Goal: Task Accomplishment & Management: Manage account settings

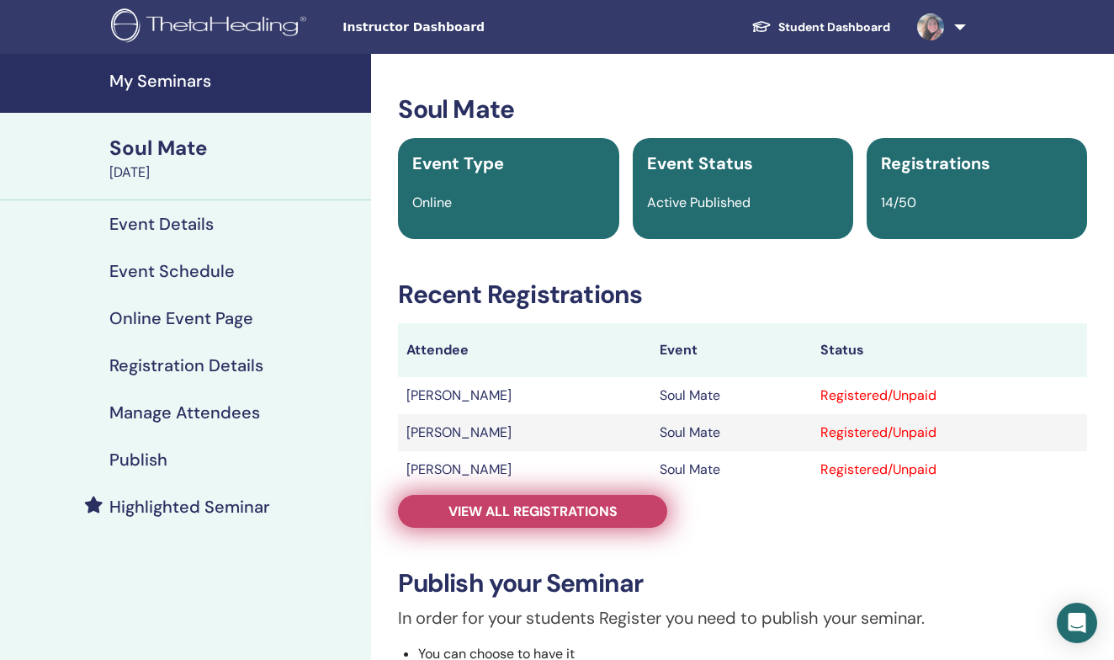
click at [538, 510] on span "View all registrations" at bounding box center [532, 511] width 169 height 18
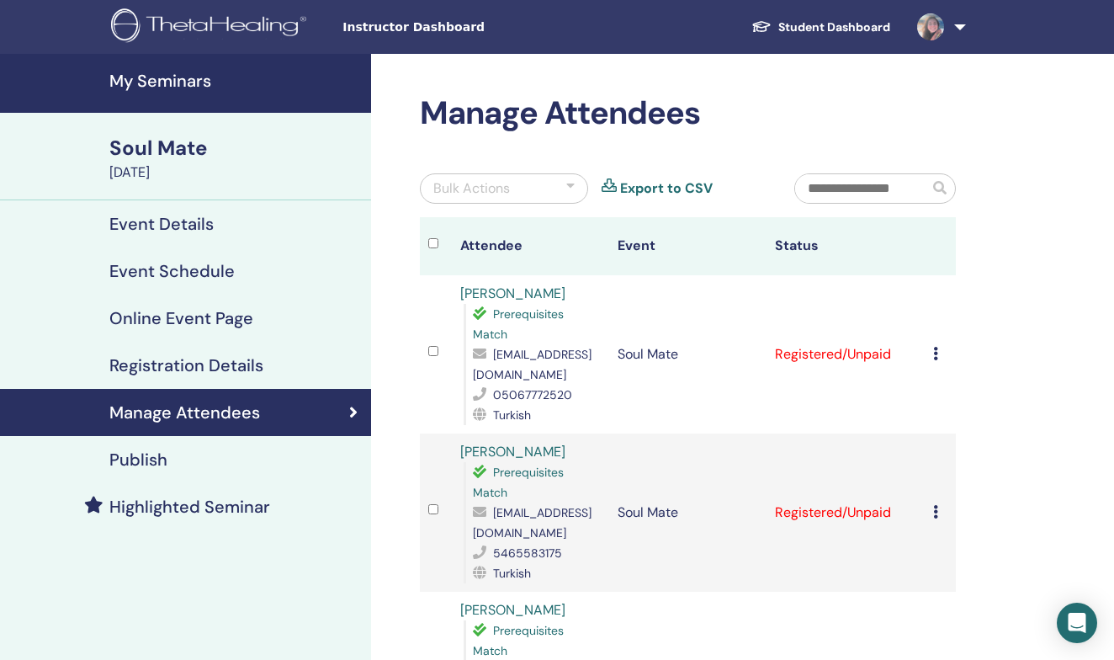
click at [935, 355] on icon at bounding box center [935, 353] width 5 height 13
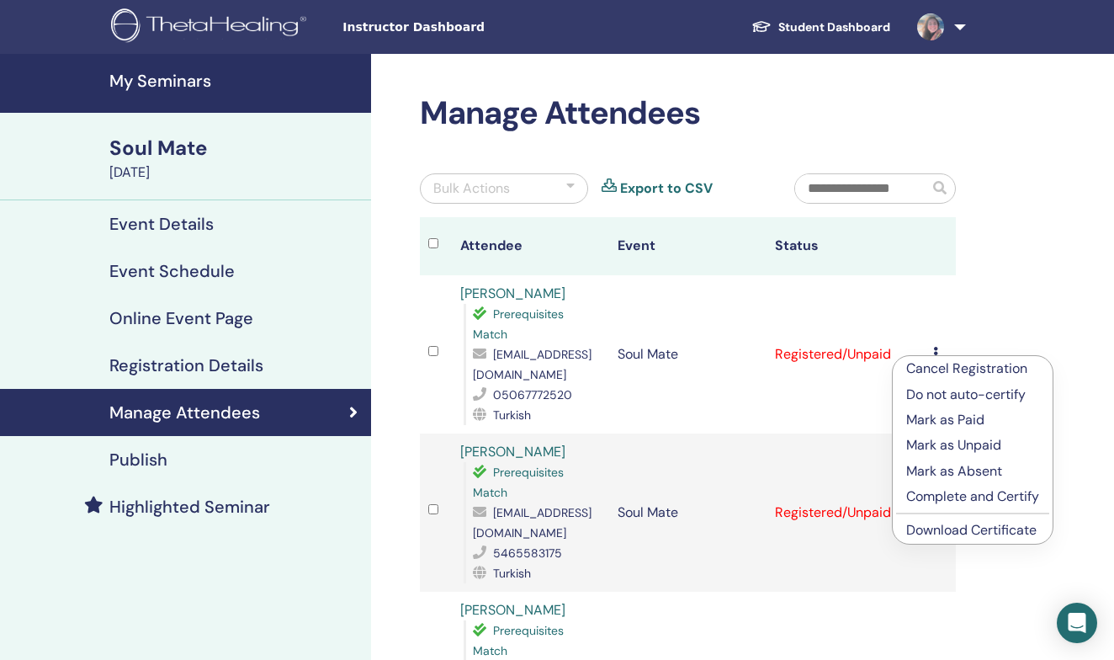
click at [972, 493] on p "Complete and Certify" at bounding box center [972, 496] width 133 height 20
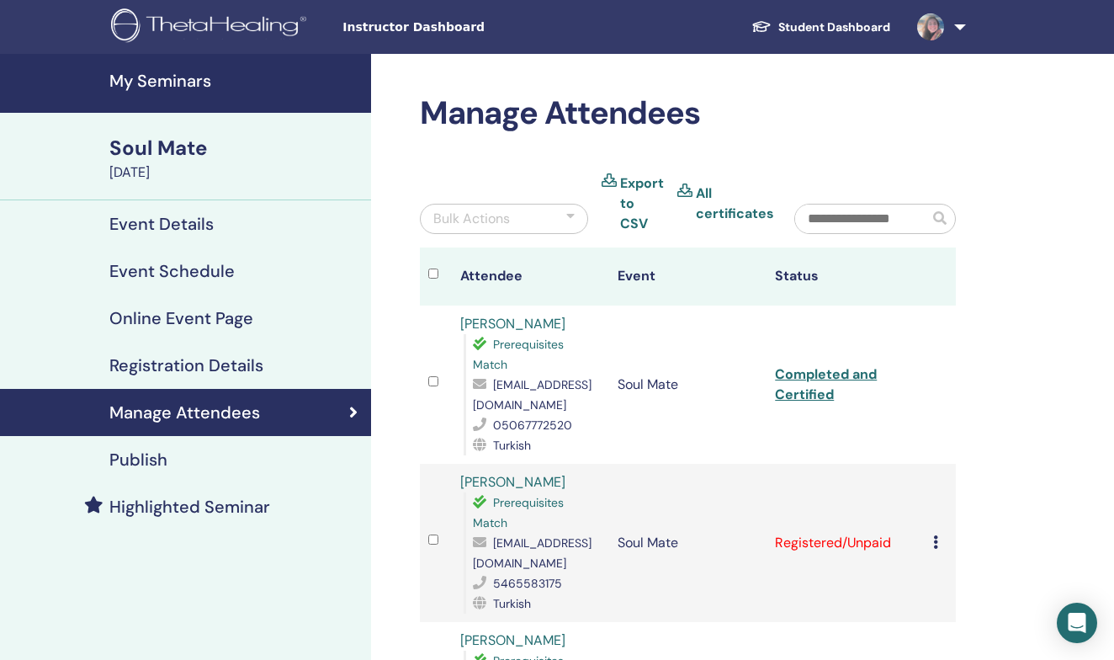
click at [817, 370] on link "Completed and Certified" at bounding box center [826, 384] width 102 height 38
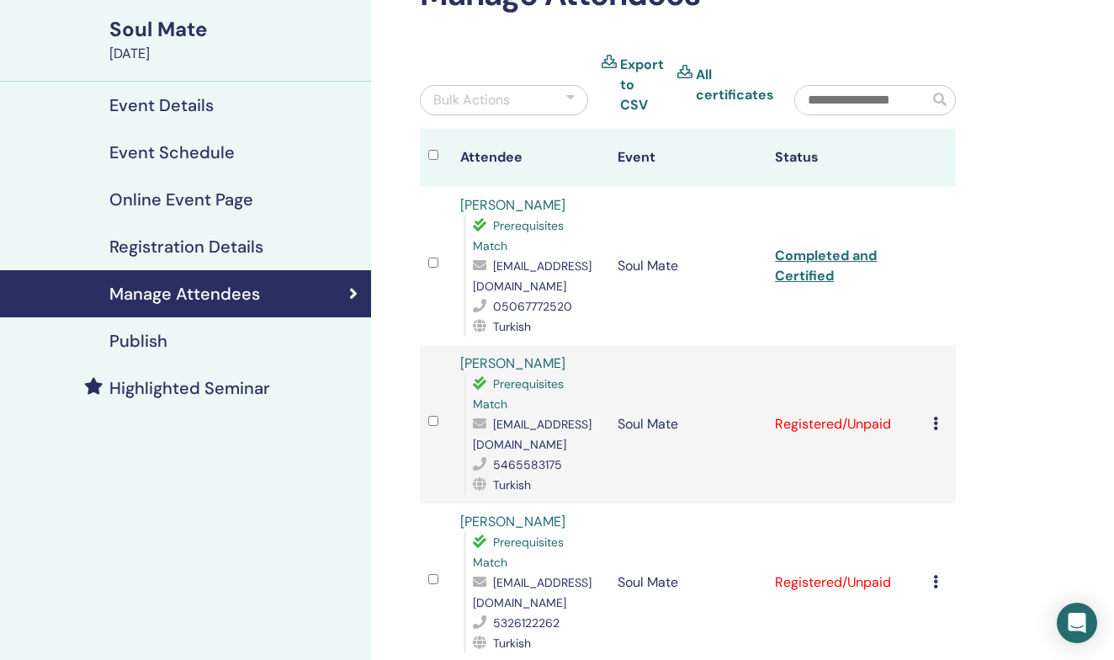
click at [936, 424] on icon at bounding box center [935, 422] width 5 height 13
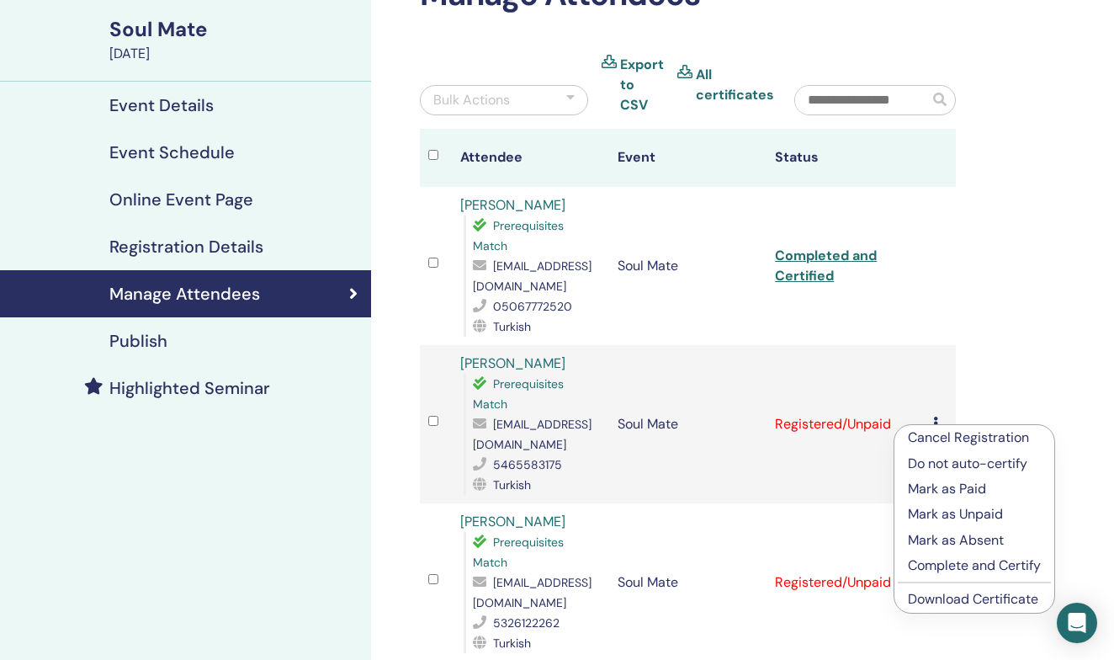
click at [990, 564] on p "Complete and Certify" at bounding box center [974, 565] width 133 height 20
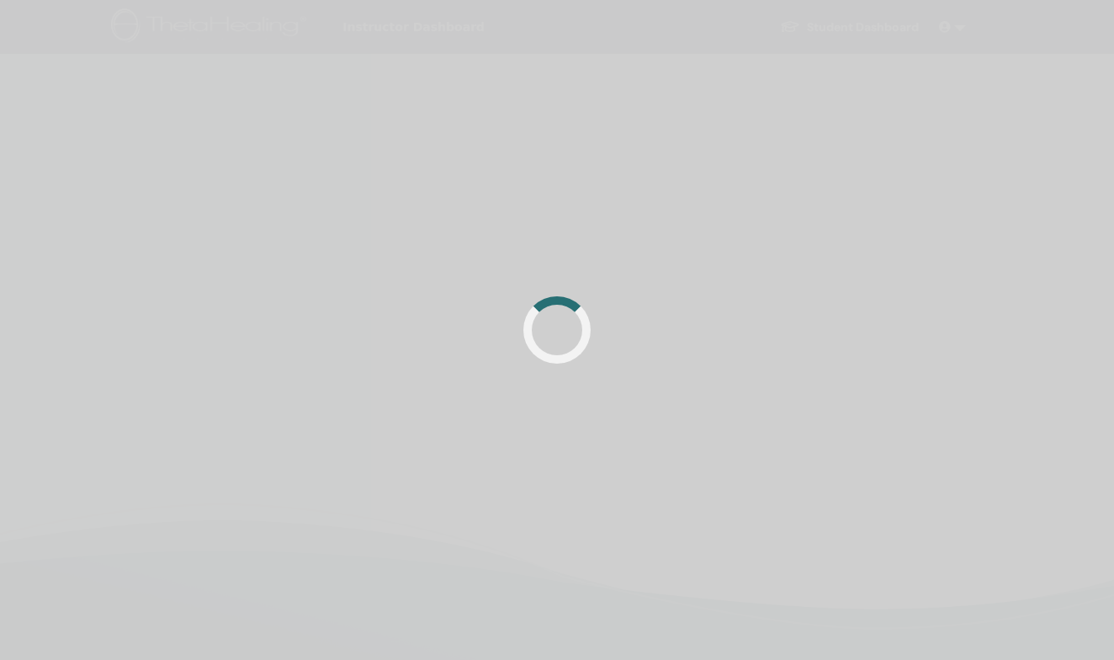
scroll to position [119, 0]
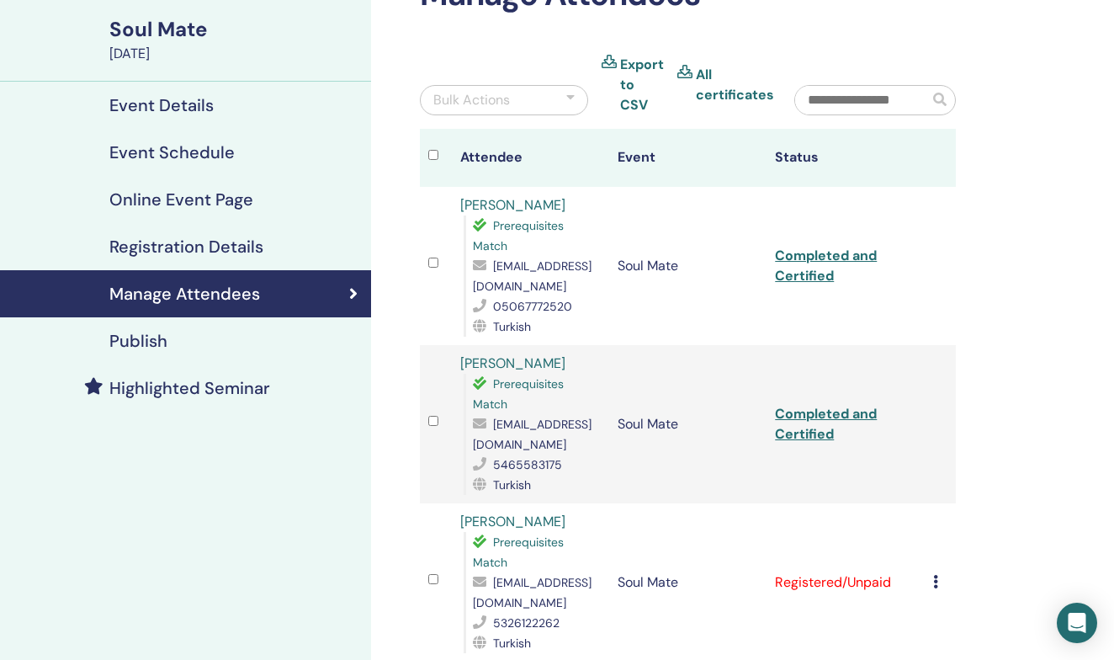
click at [802, 416] on link "Completed and Certified" at bounding box center [826, 424] width 102 height 38
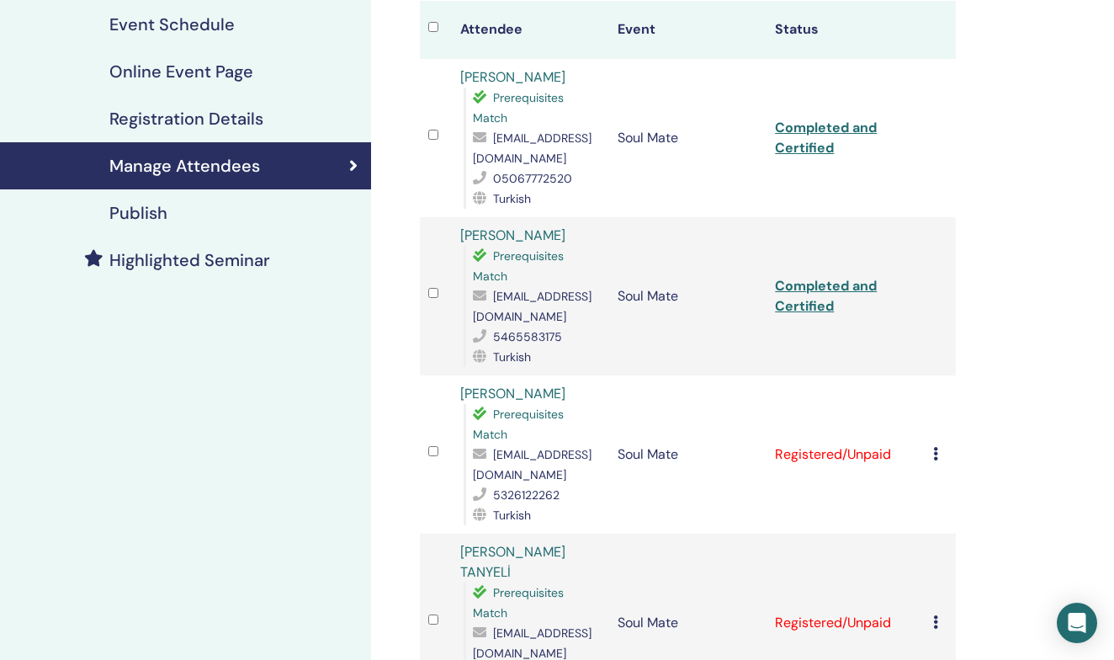
scroll to position [249, 0]
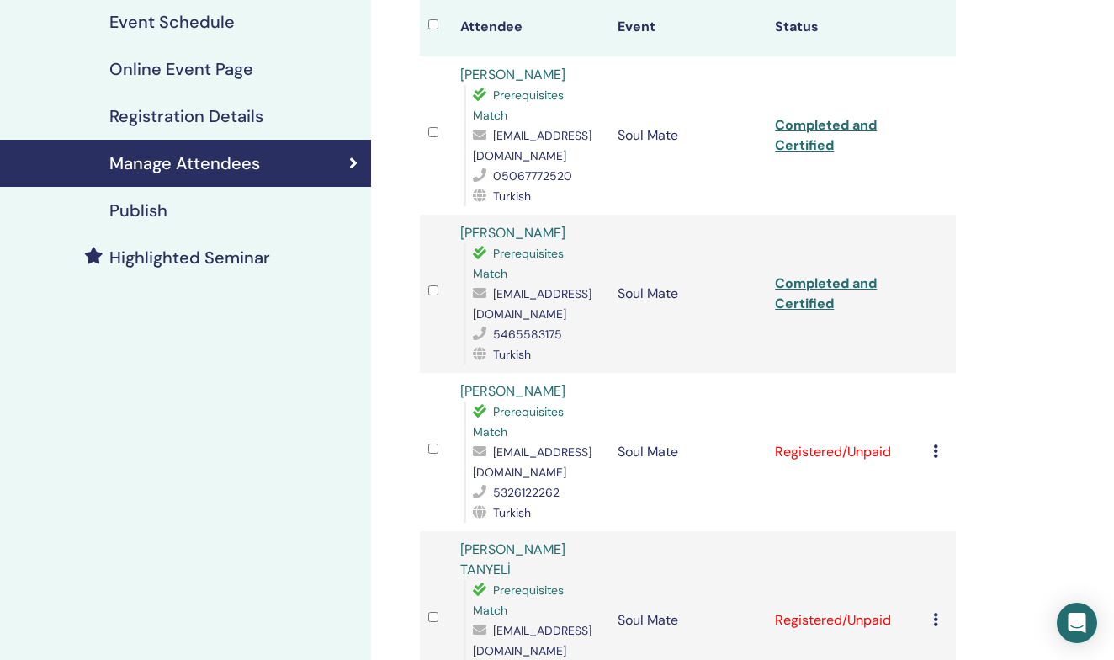
click at [933, 447] on icon at bounding box center [935, 450] width 5 height 13
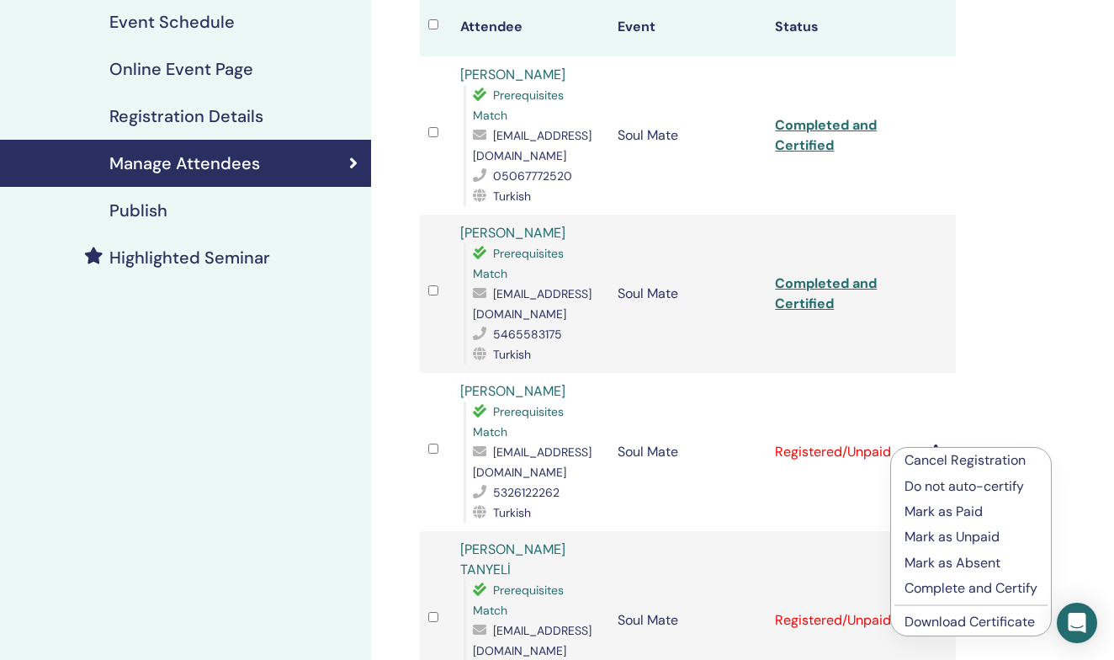
click at [957, 585] on p "Complete and Certify" at bounding box center [970, 588] width 133 height 20
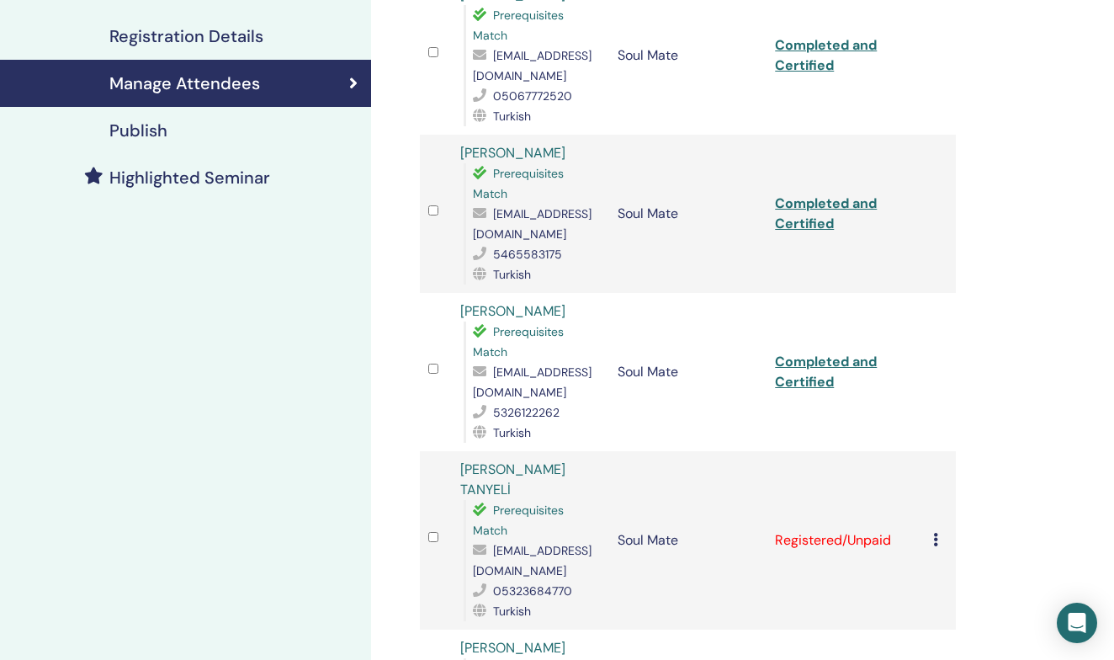
scroll to position [341, 0]
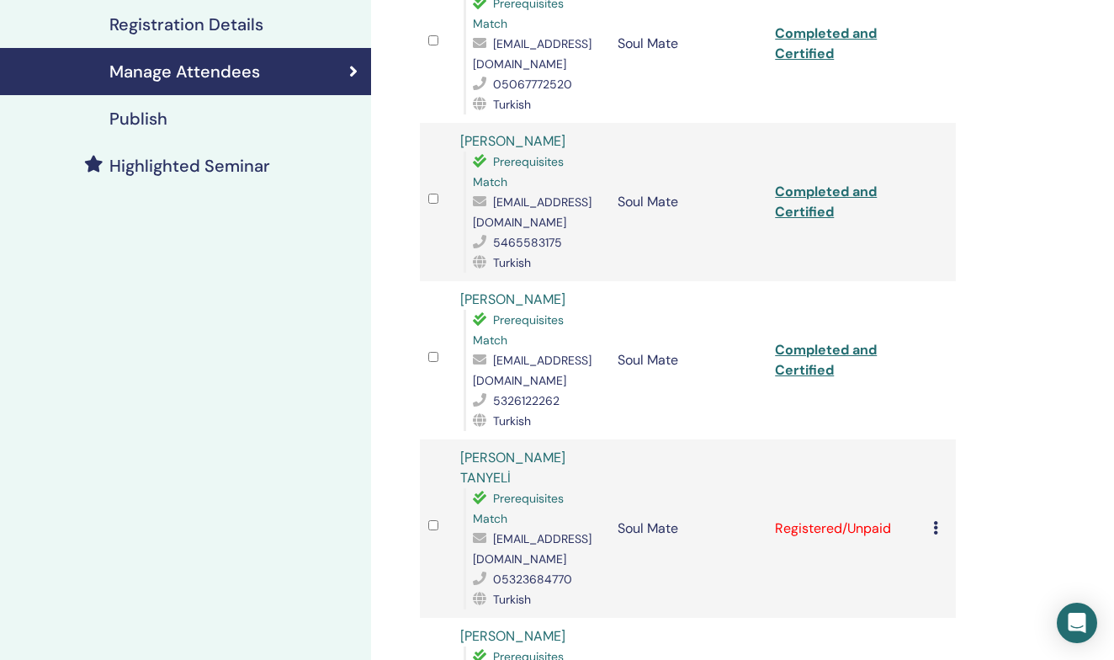
click at [828, 346] on link "Completed and Certified" at bounding box center [826, 360] width 102 height 38
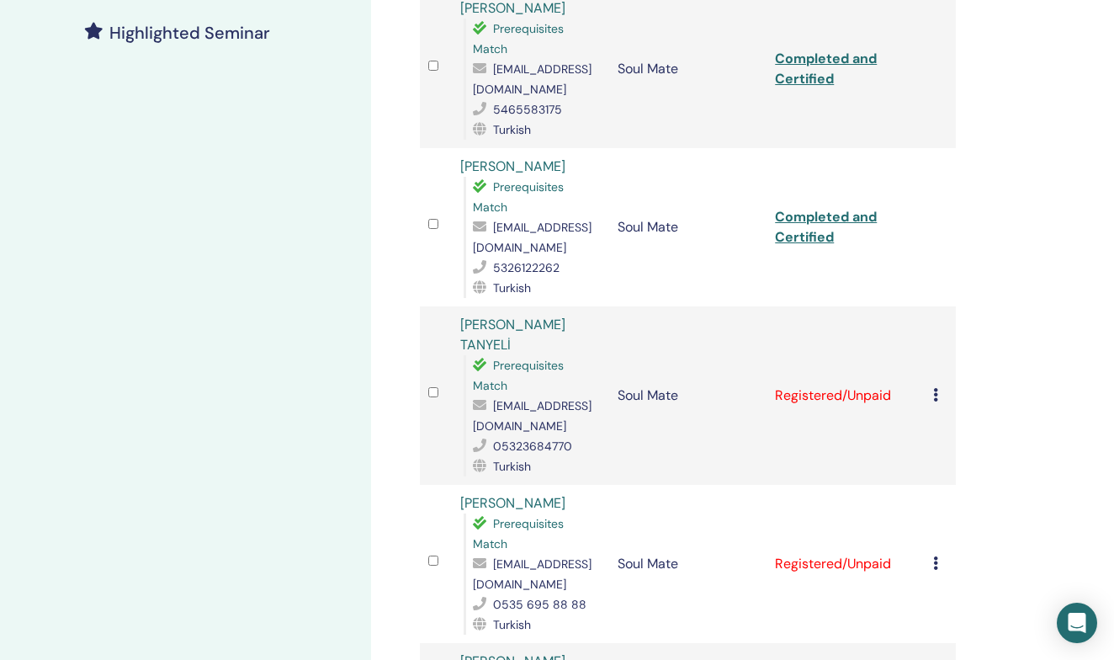
scroll to position [480, 0]
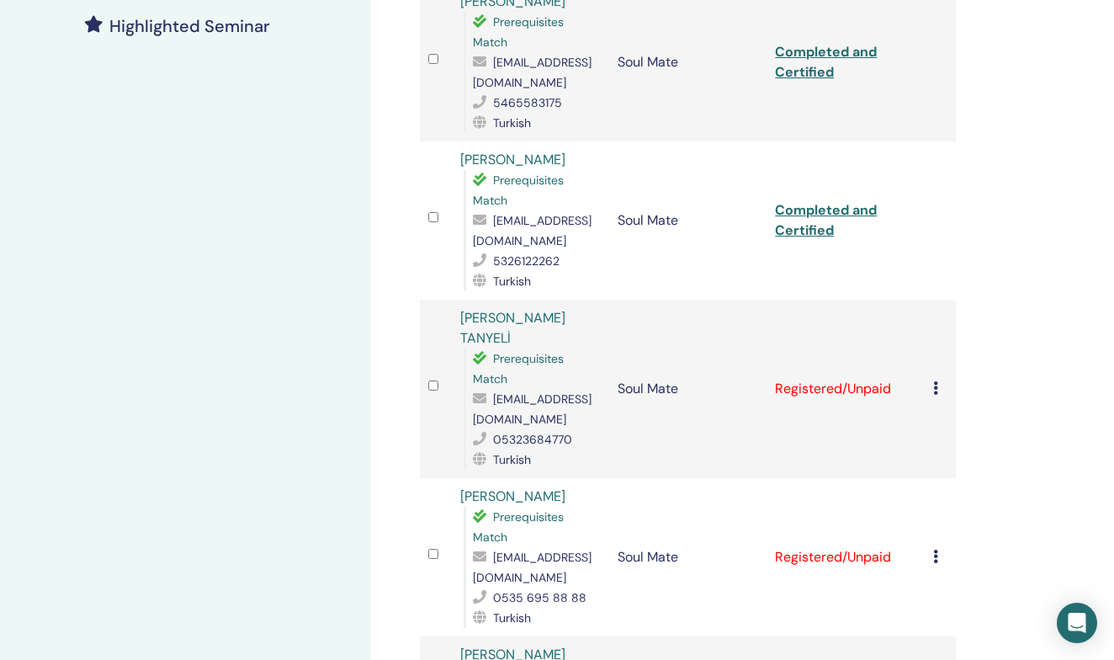
click at [935, 381] on icon at bounding box center [935, 387] width 5 height 13
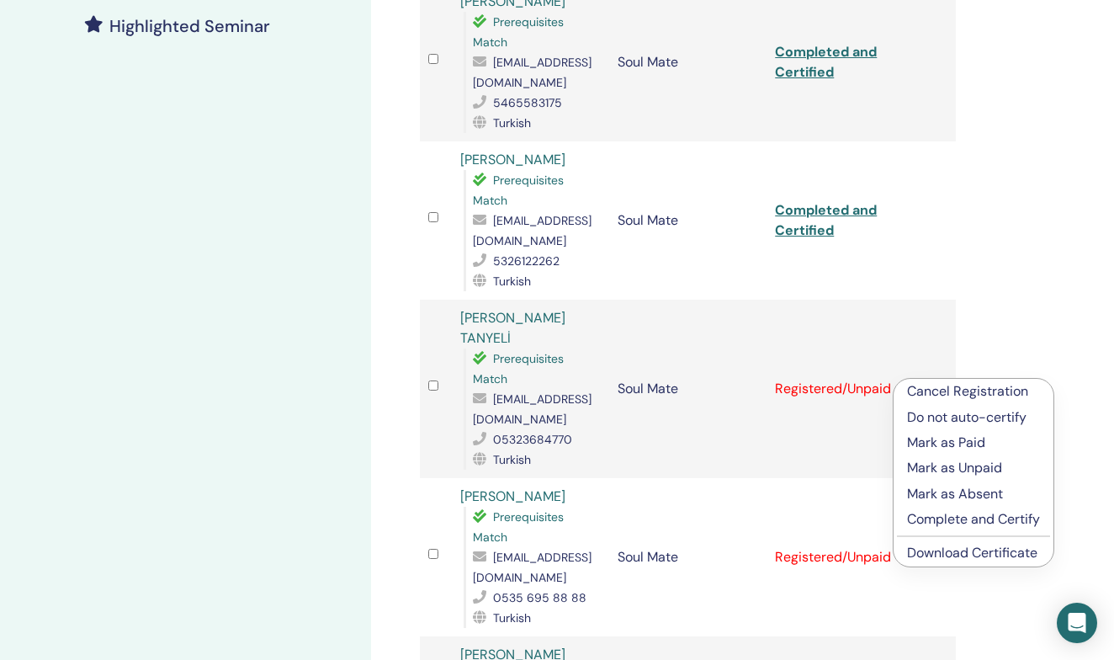
click at [971, 519] on p "Complete and Certify" at bounding box center [973, 519] width 133 height 20
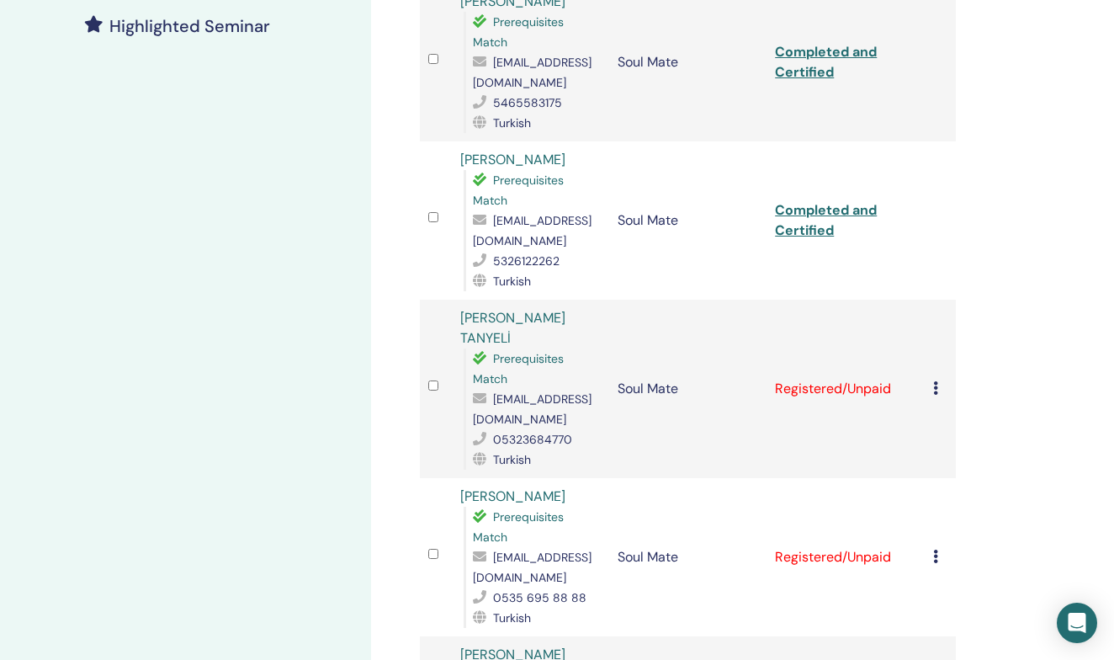
click at [933, 381] on icon at bounding box center [935, 387] width 5 height 13
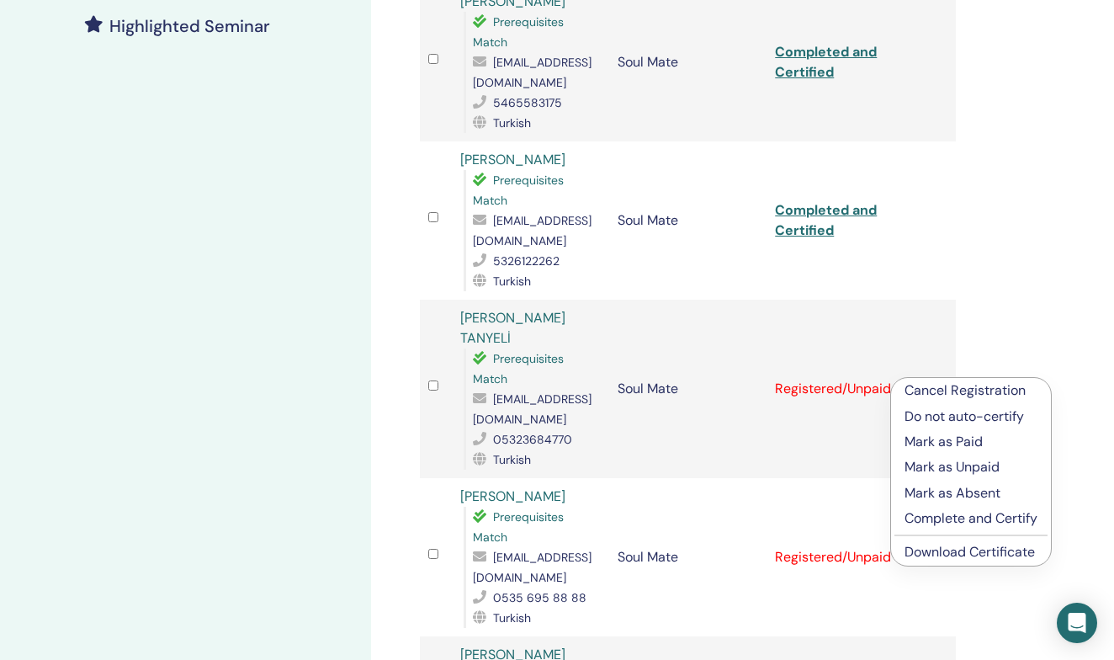
click at [978, 516] on p "Complete and Certify" at bounding box center [970, 518] width 133 height 20
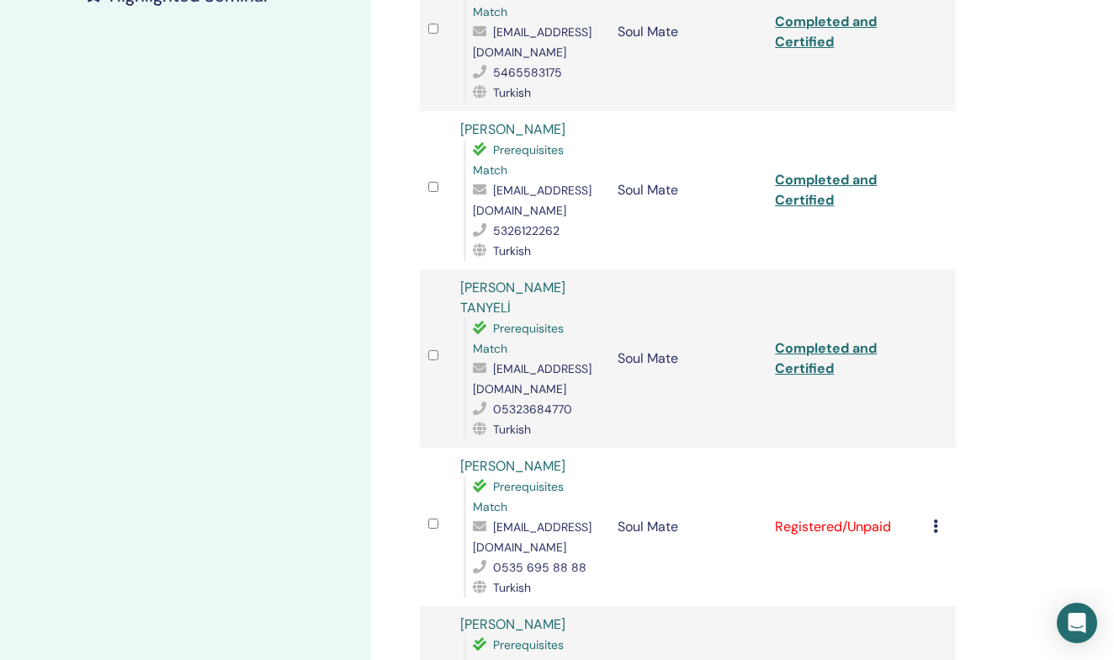
scroll to position [520, 0]
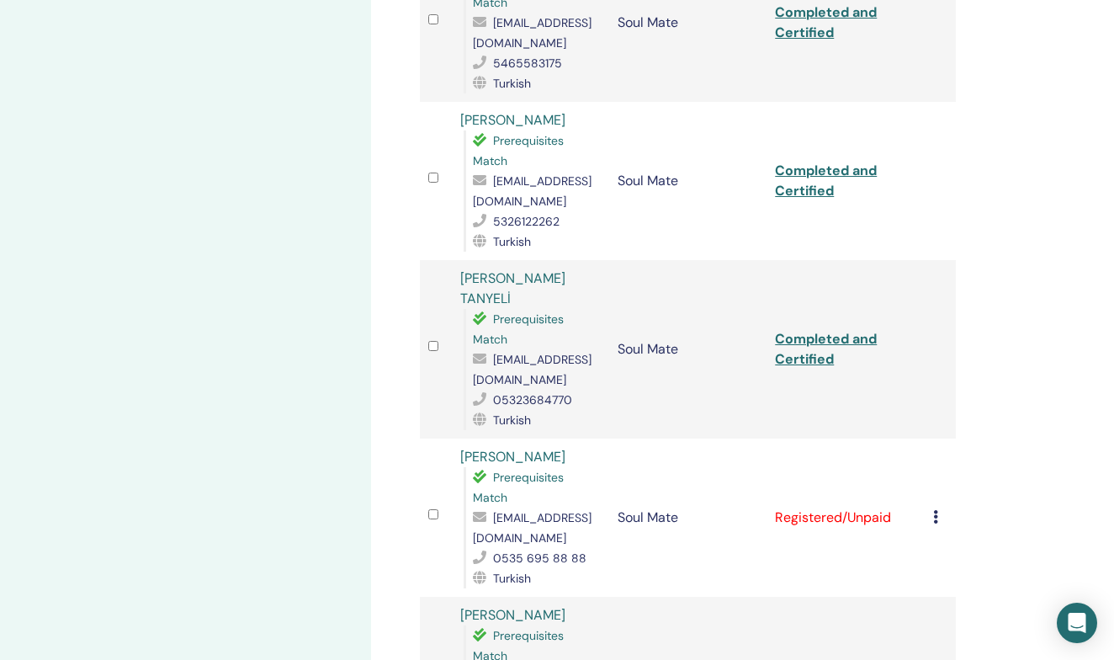
click at [811, 330] on link "Completed and Certified" at bounding box center [826, 349] width 102 height 38
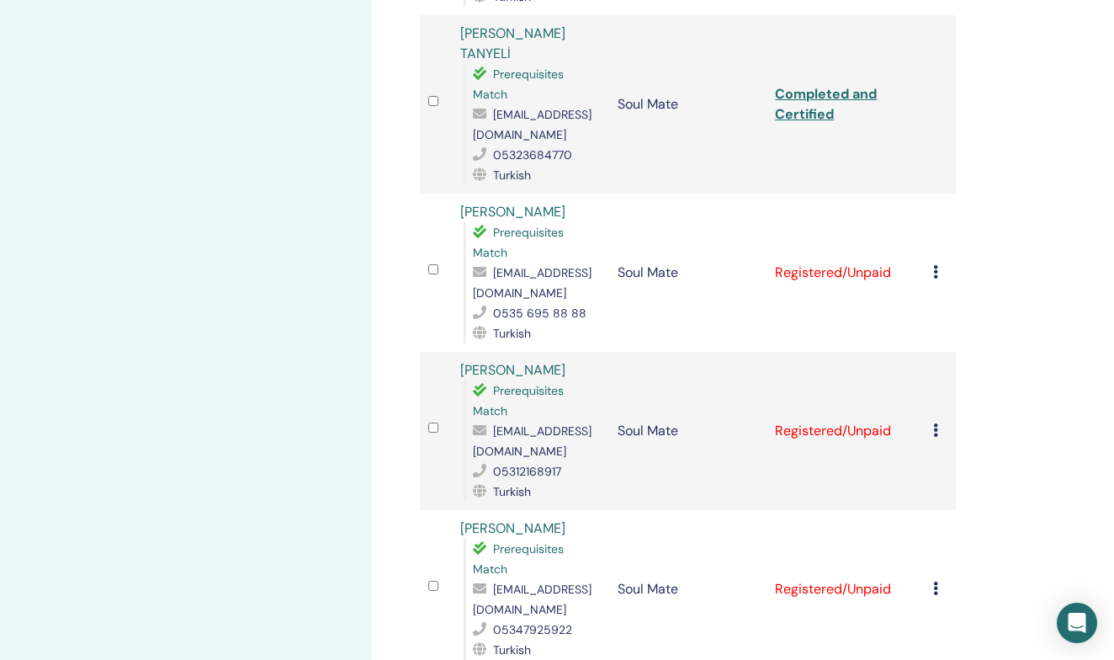
scroll to position [784, 0]
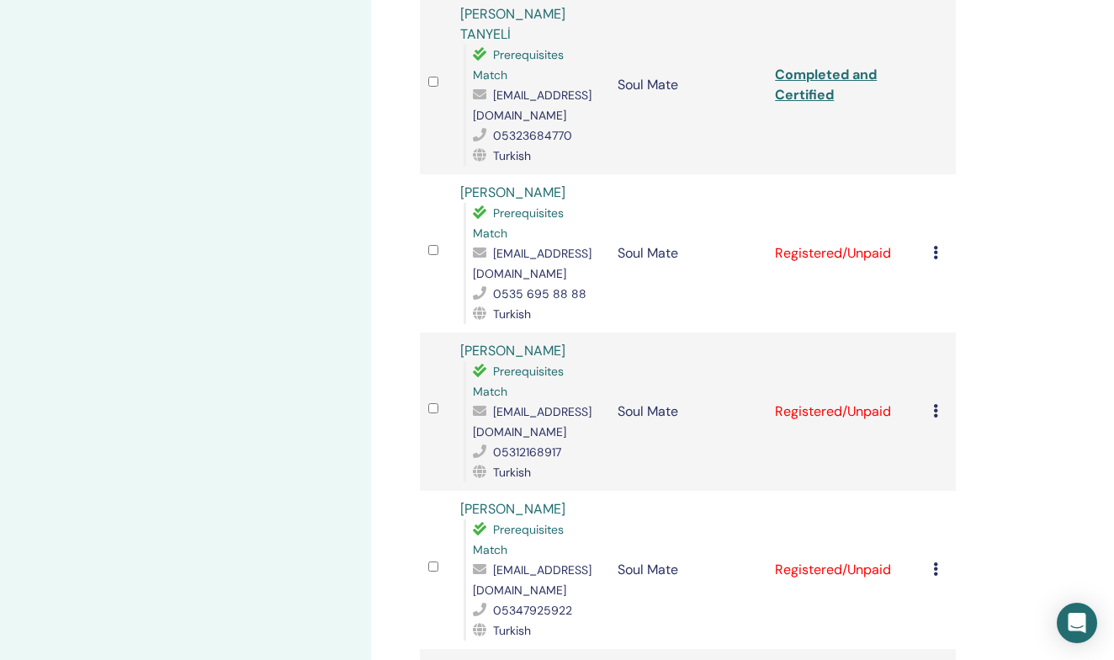
click at [936, 246] on icon at bounding box center [935, 252] width 5 height 13
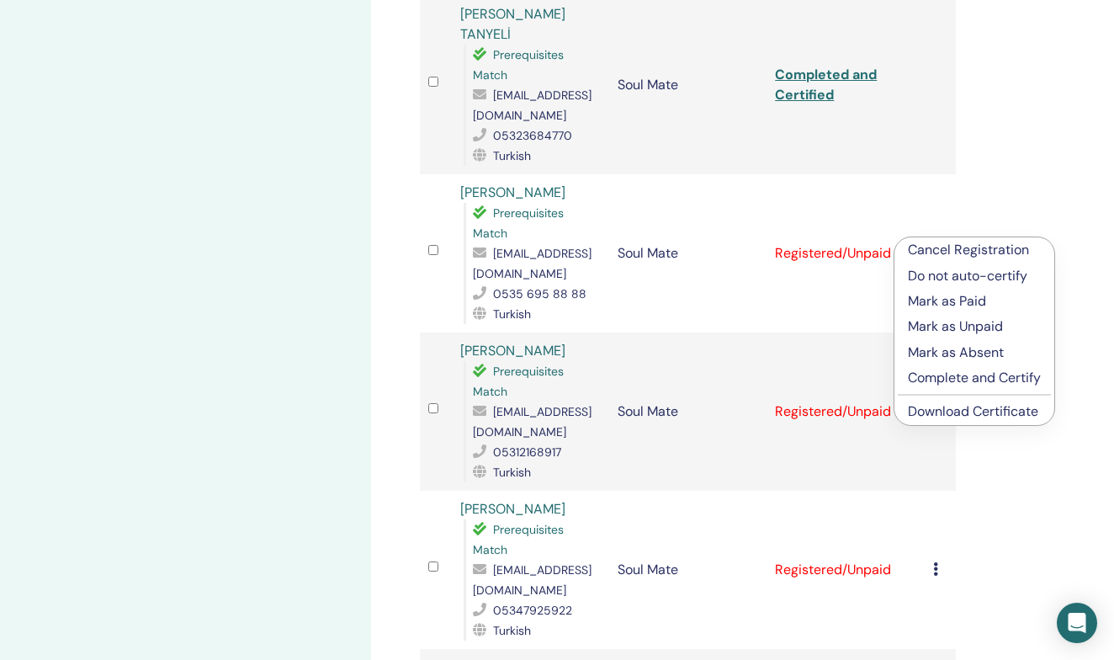
click at [979, 378] on p "Complete and Certify" at bounding box center [974, 378] width 133 height 20
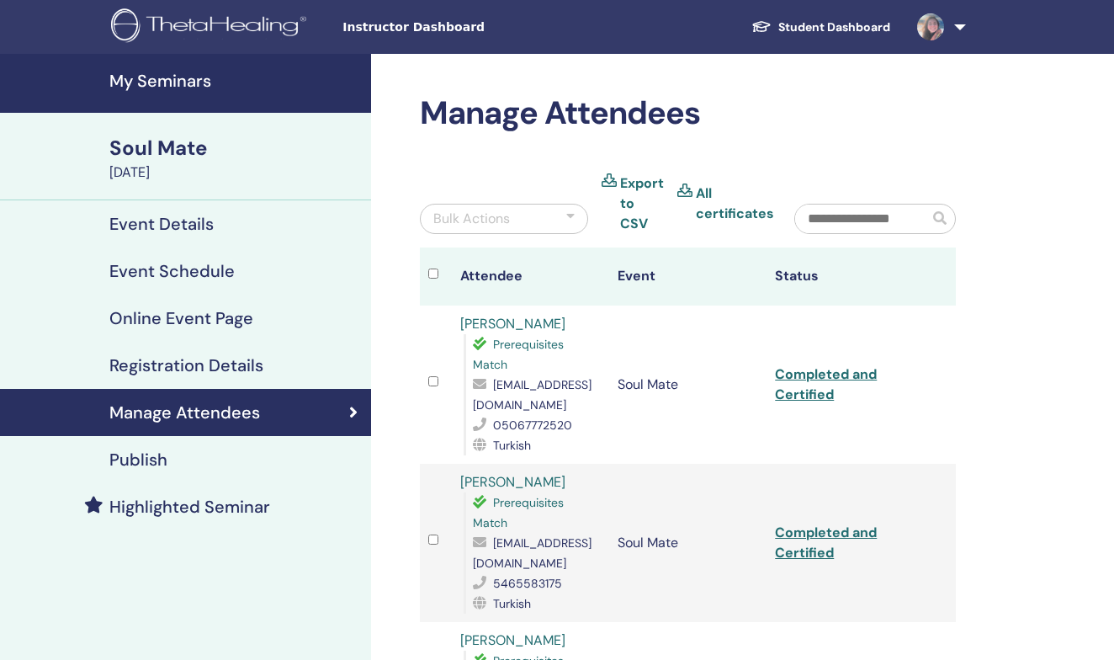
scroll to position [784, 0]
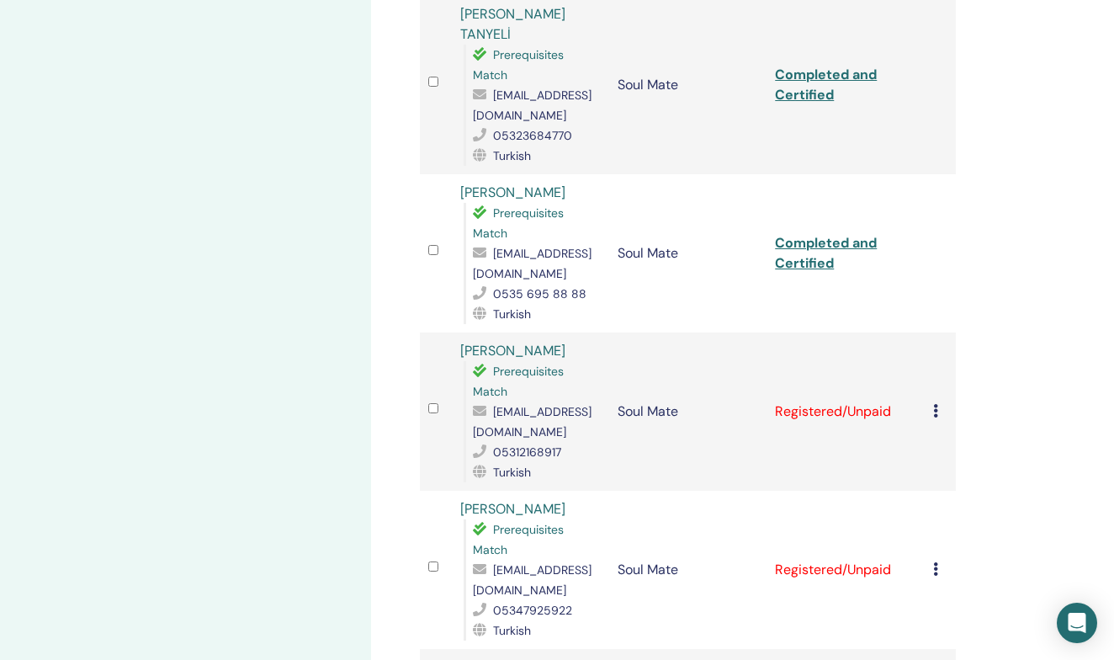
click at [820, 234] on link "Completed and Certified" at bounding box center [826, 253] width 102 height 38
click at [935, 404] on icon at bounding box center [935, 410] width 5 height 13
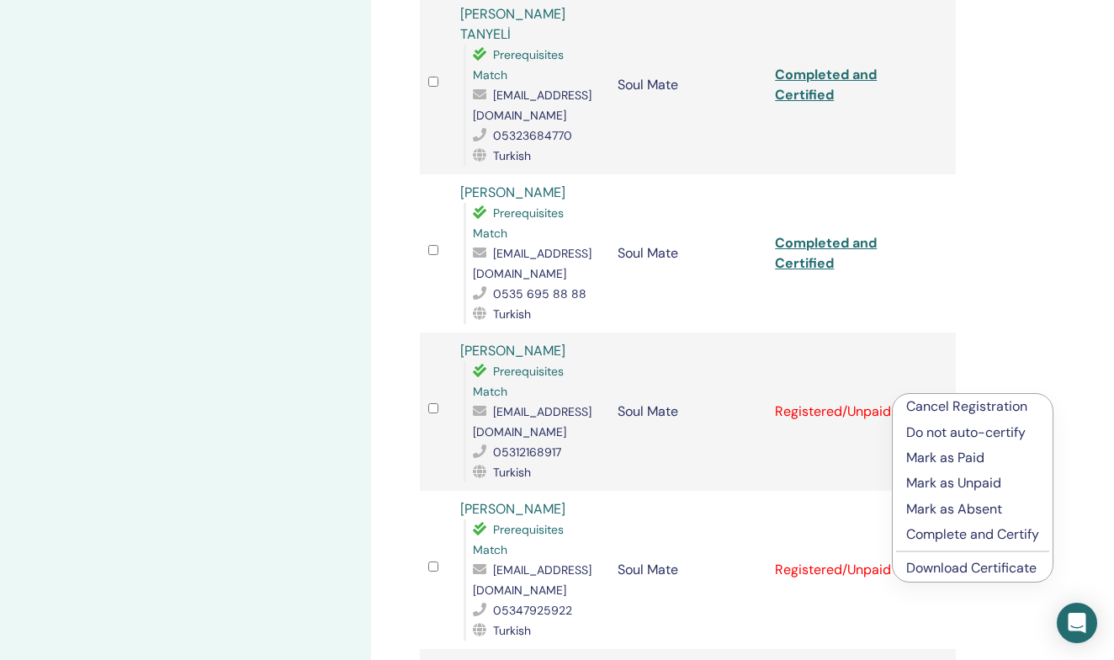
click at [976, 536] on p "Complete and Certify" at bounding box center [972, 534] width 133 height 20
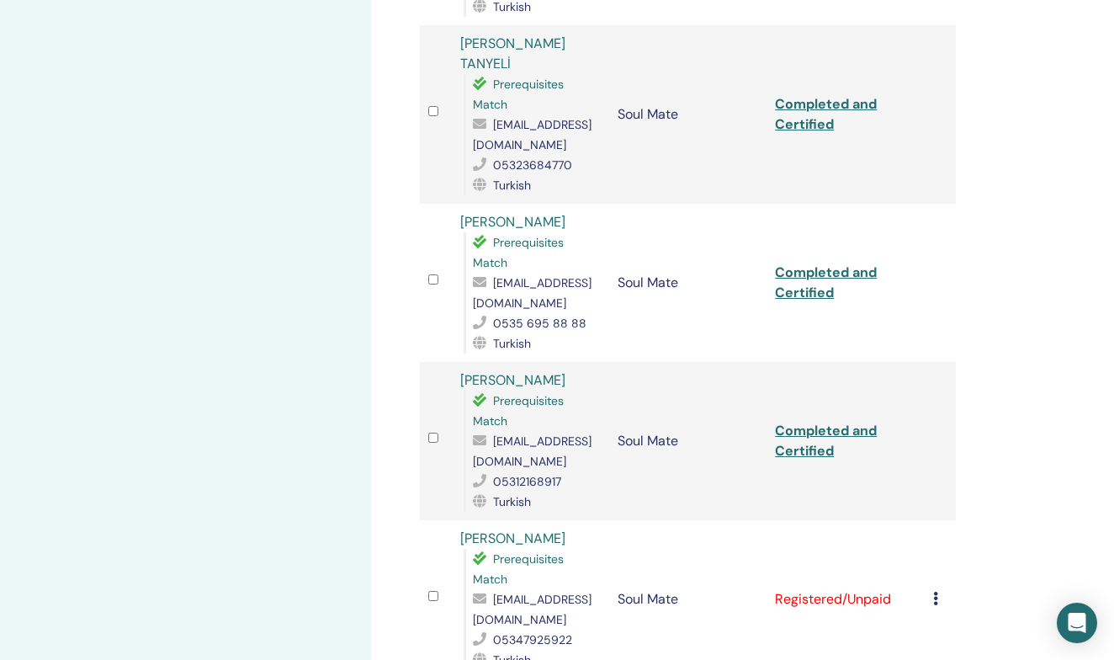
scroll to position [791, 0]
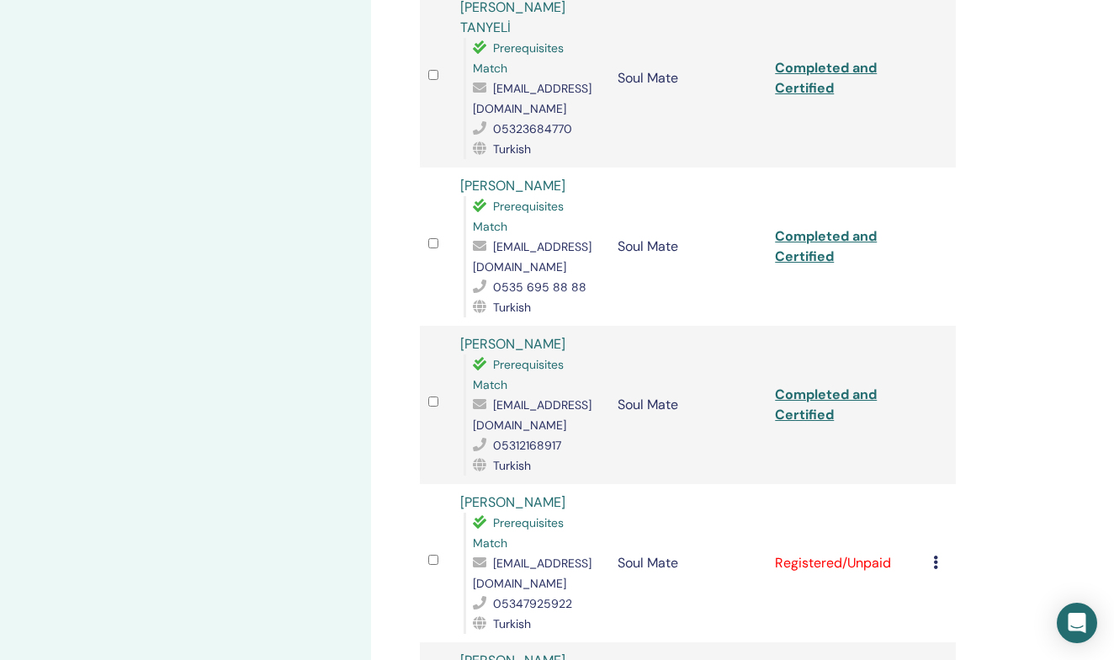
click at [816, 385] on link "Completed and Certified" at bounding box center [826, 404] width 102 height 38
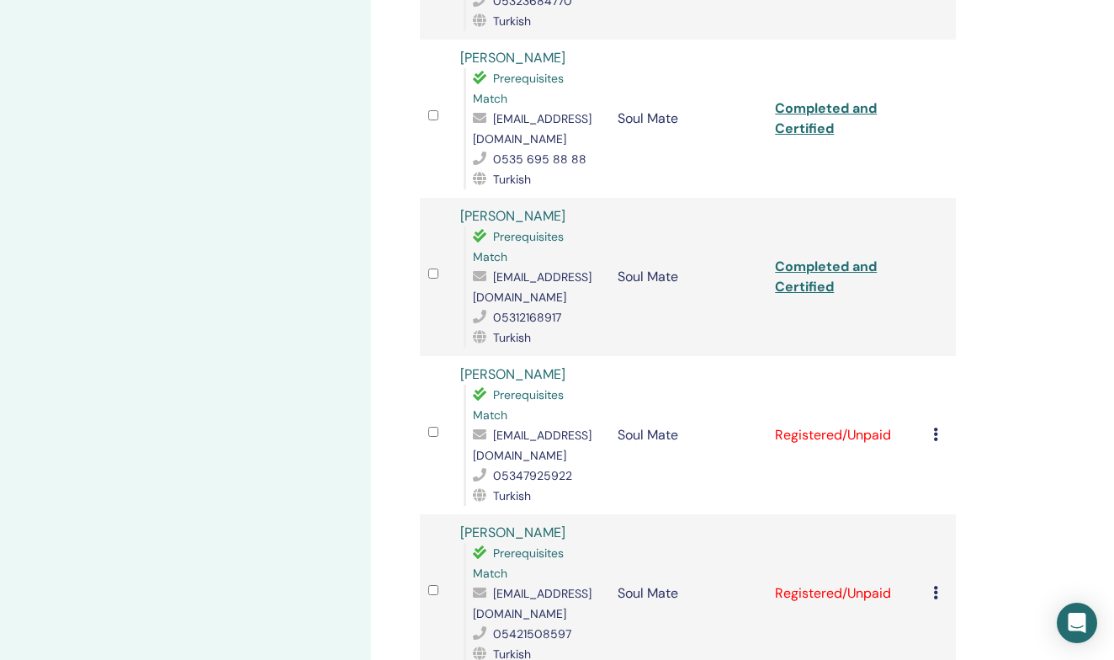
scroll to position [945, 0]
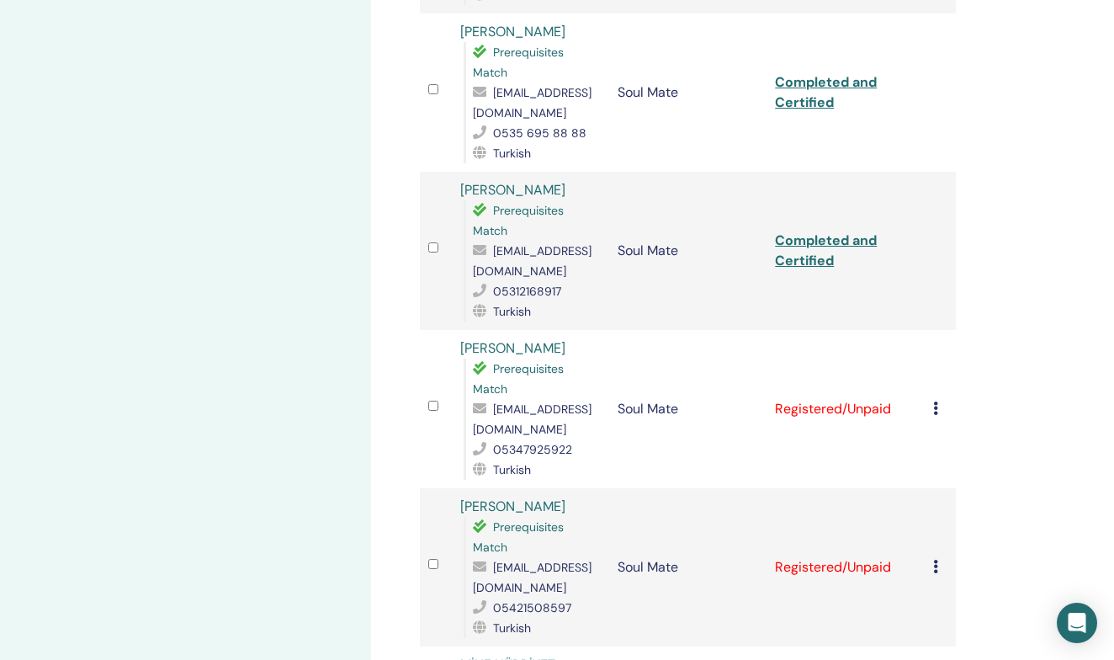
click at [935, 401] on icon at bounding box center [935, 407] width 5 height 13
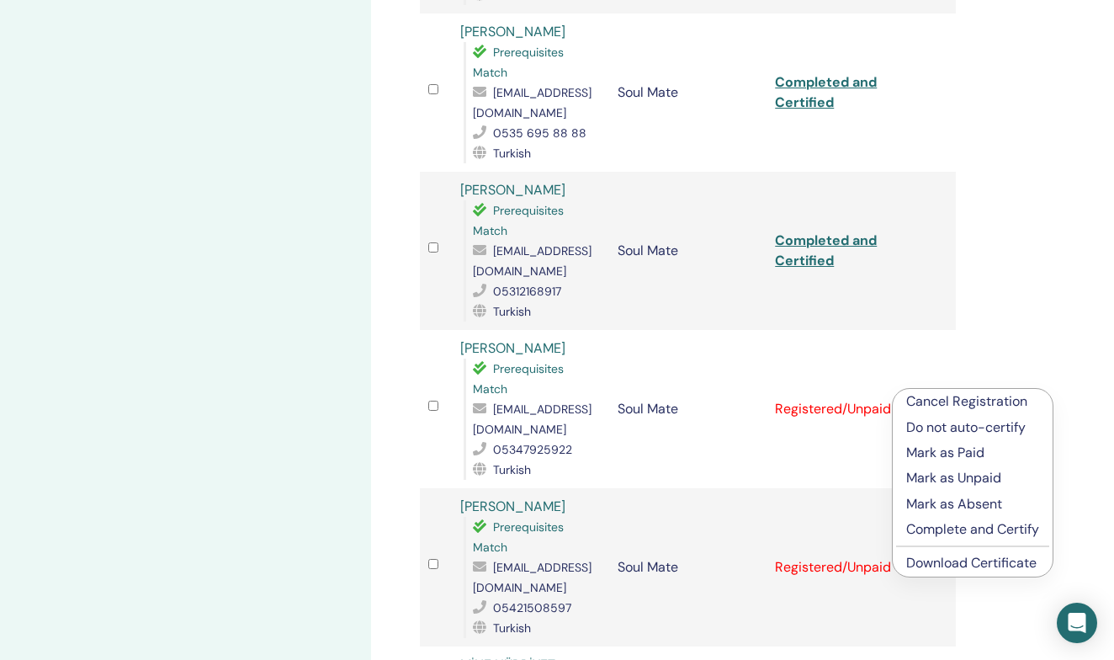
click at [972, 529] on p "Complete and Certify" at bounding box center [972, 529] width 133 height 20
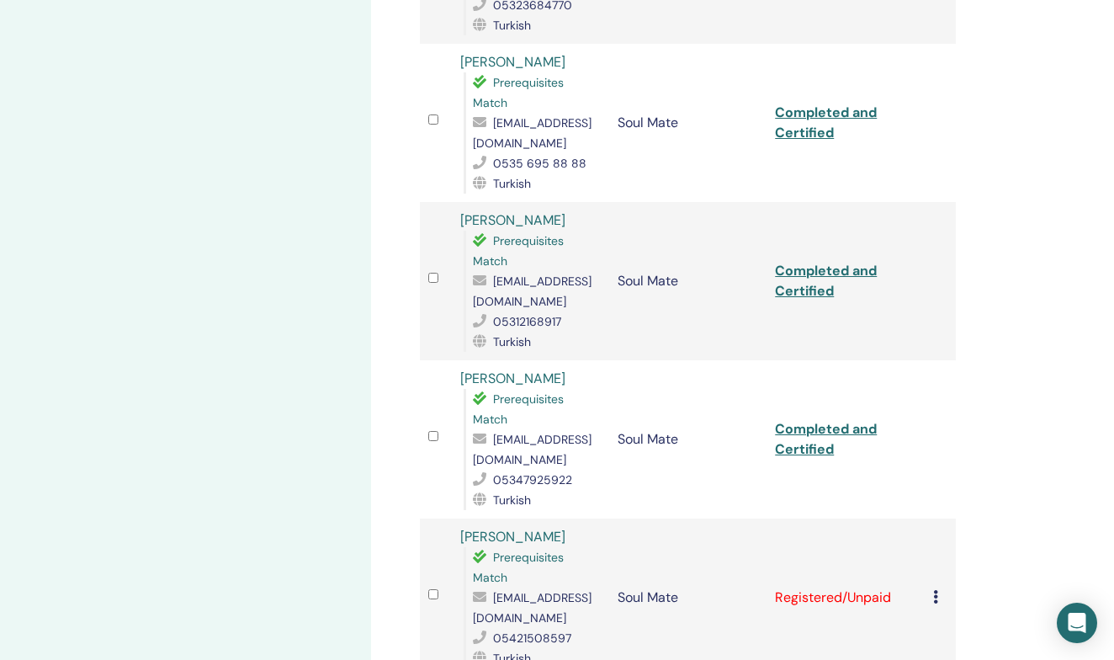
scroll to position [964, 0]
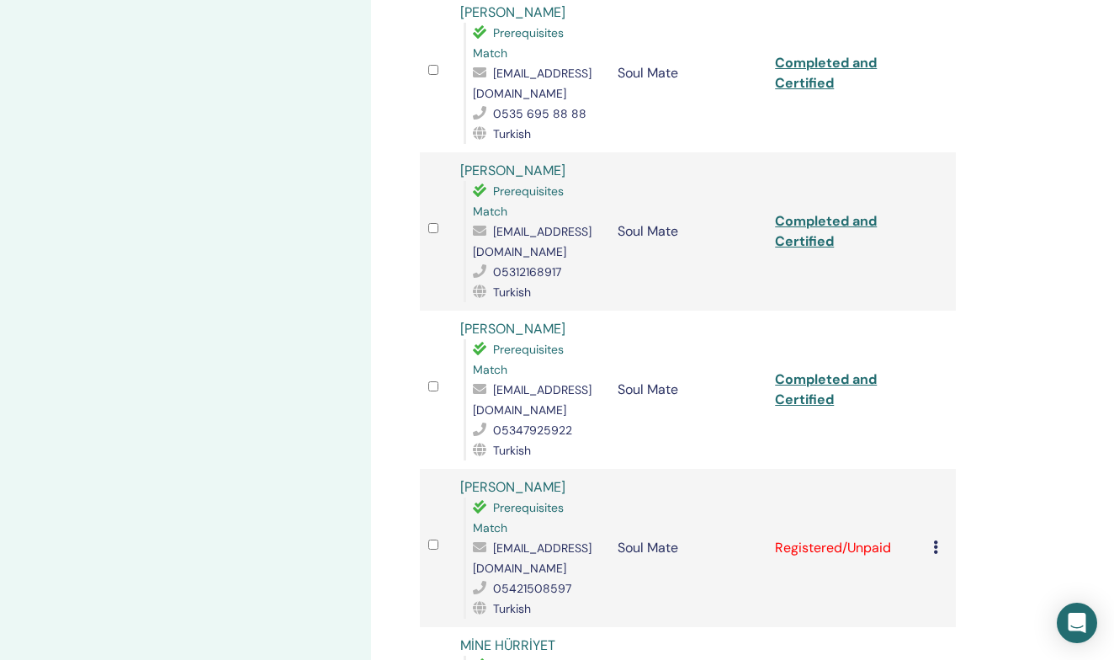
click at [821, 370] on link "Completed and Certified" at bounding box center [826, 389] width 102 height 38
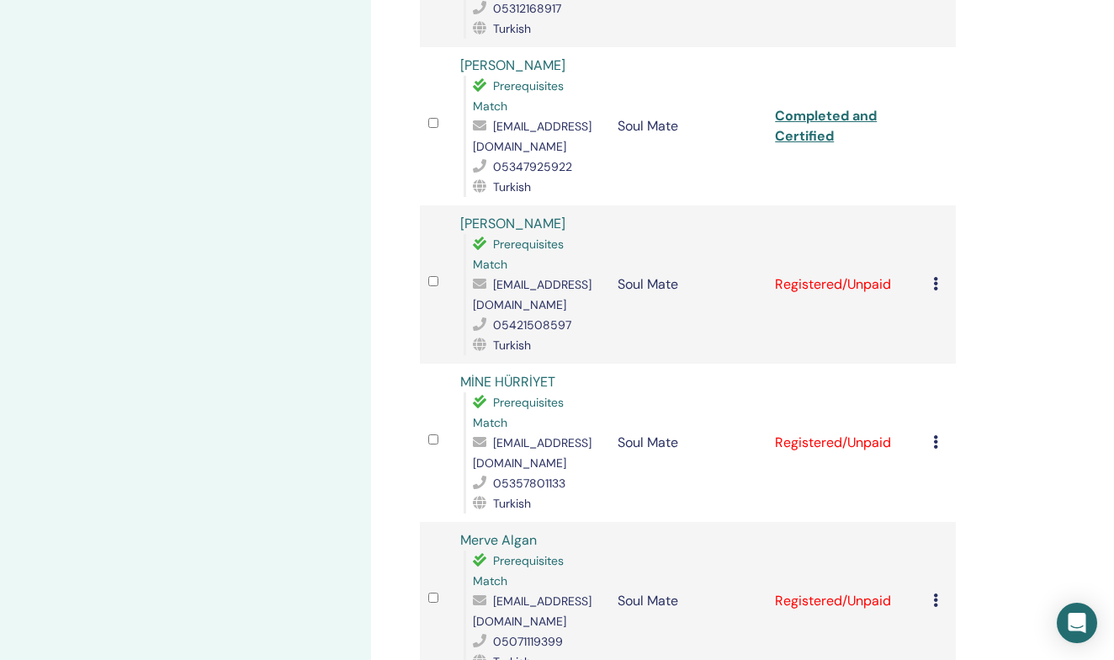
scroll to position [1232, 0]
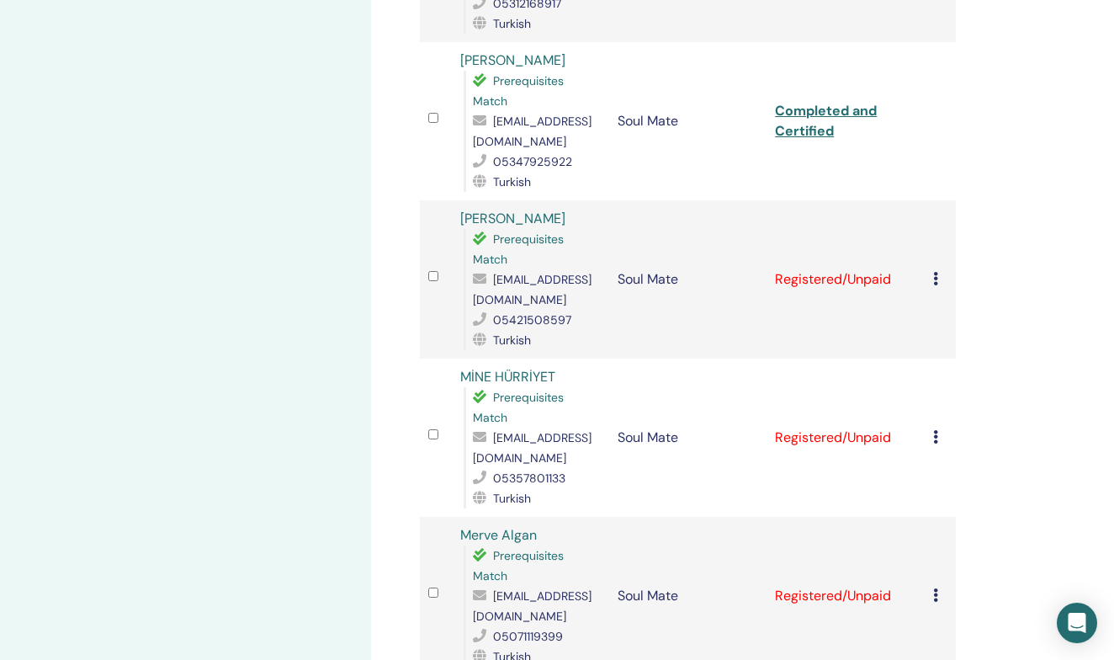
click at [934, 272] on icon at bounding box center [935, 278] width 5 height 13
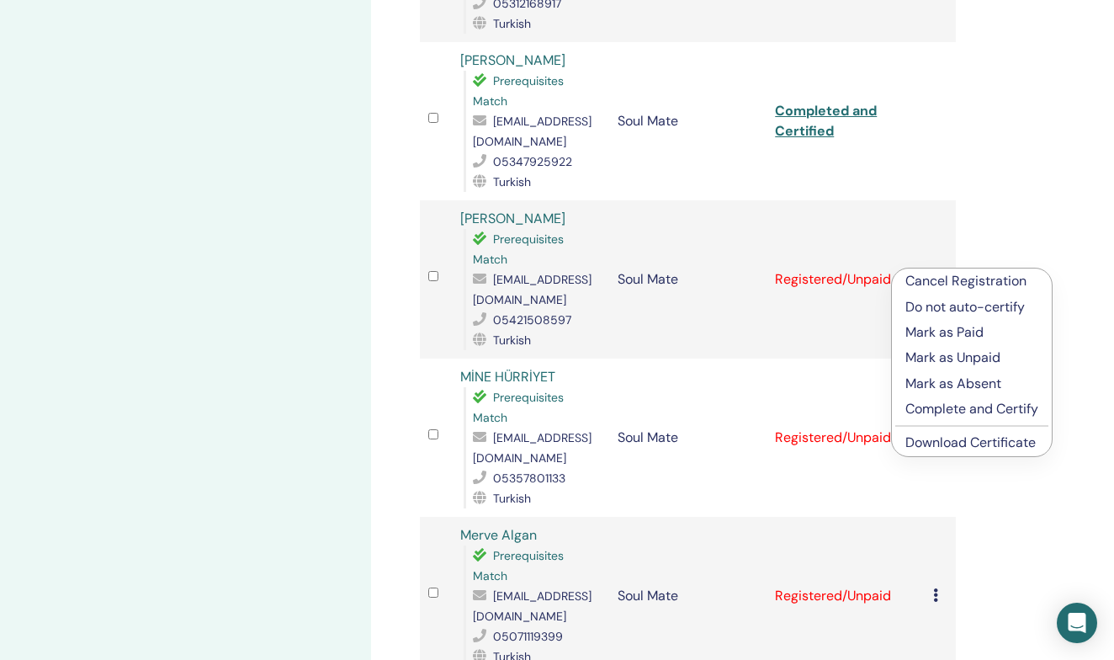
click at [966, 408] on p "Complete and Certify" at bounding box center [971, 409] width 133 height 20
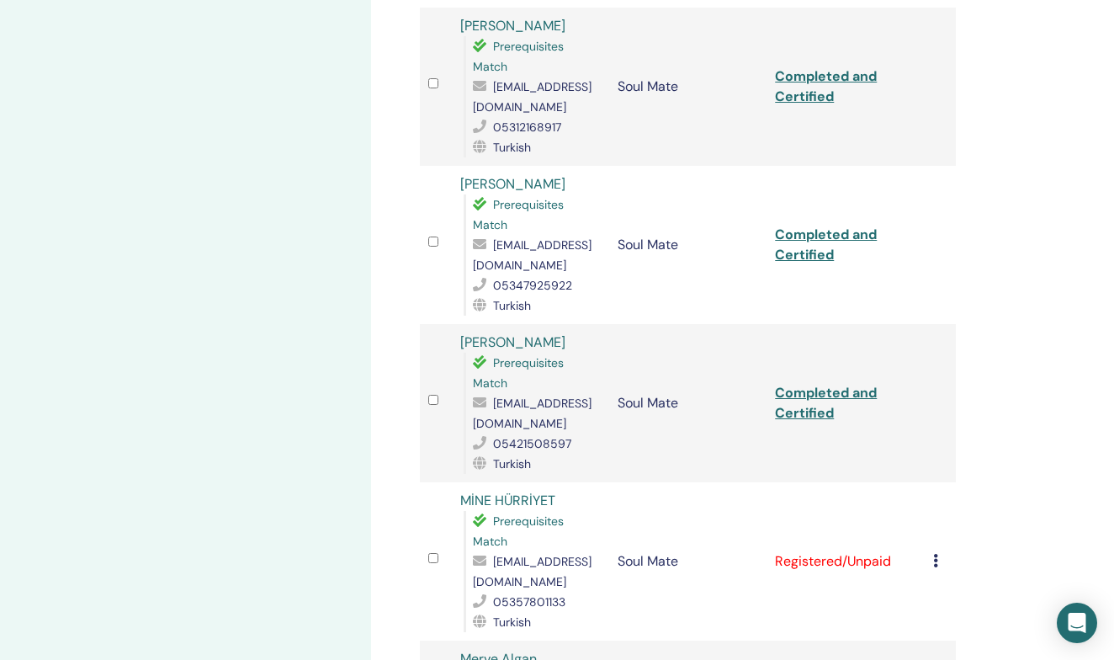
scroll to position [1121, 0]
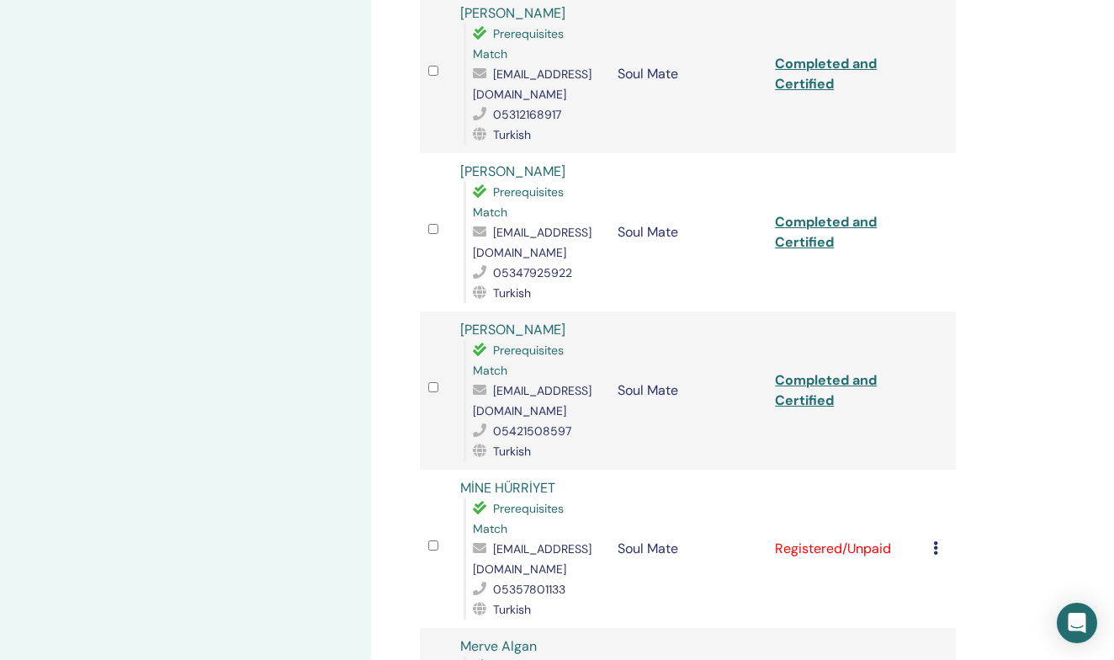
click at [833, 371] on link "Completed and Certified" at bounding box center [826, 390] width 102 height 38
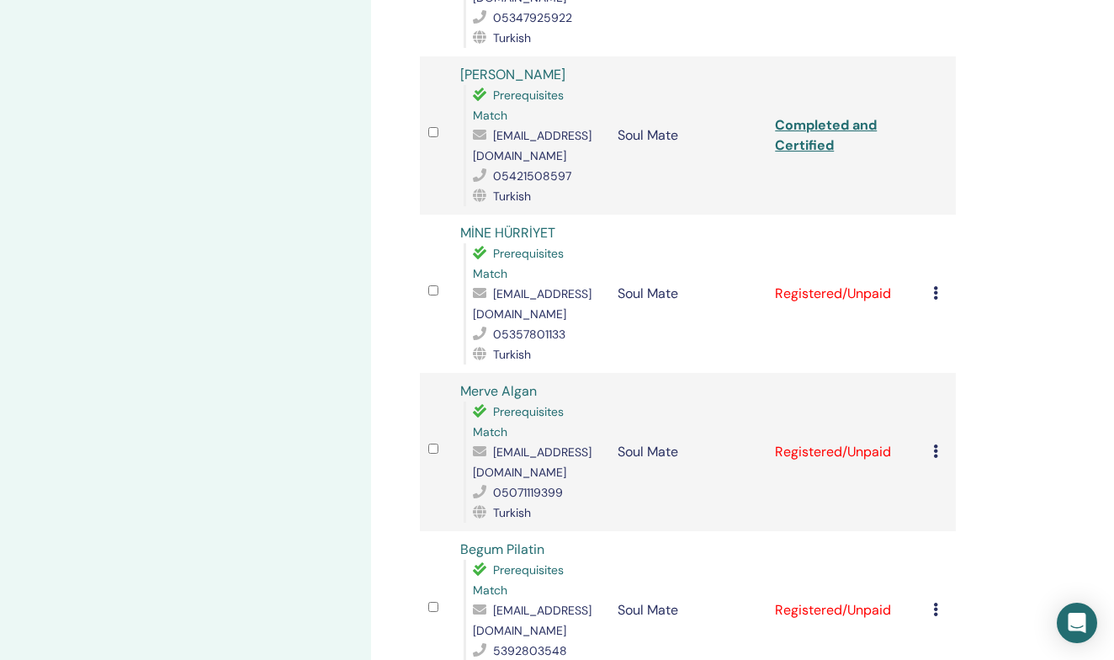
scroll to position [1370, 0]
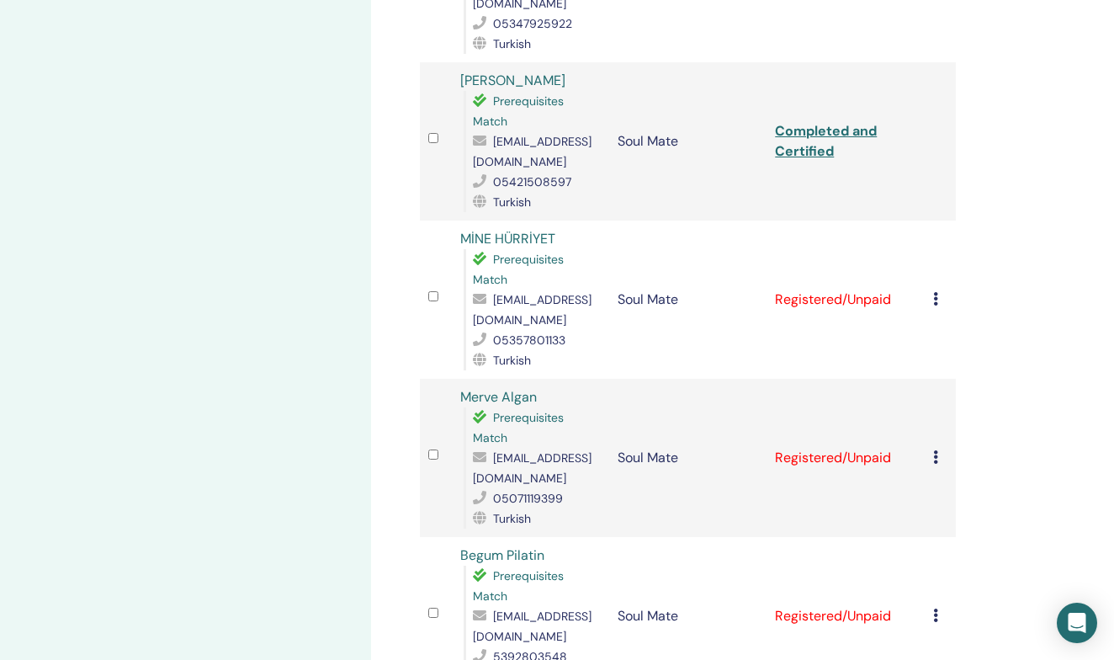
click at [936, 298] on icon at bounding box center [935, 298] width 5 height 13
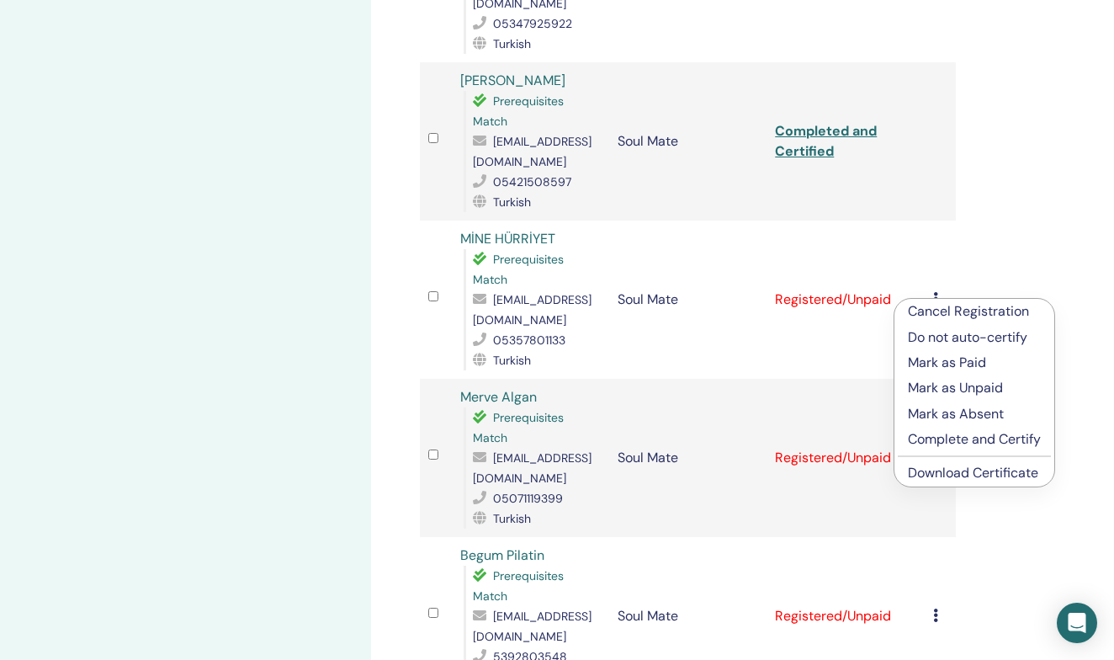
click at [984, 438] on p "Complete and Certify" at bounding box center [974, 439] width 133 height 20
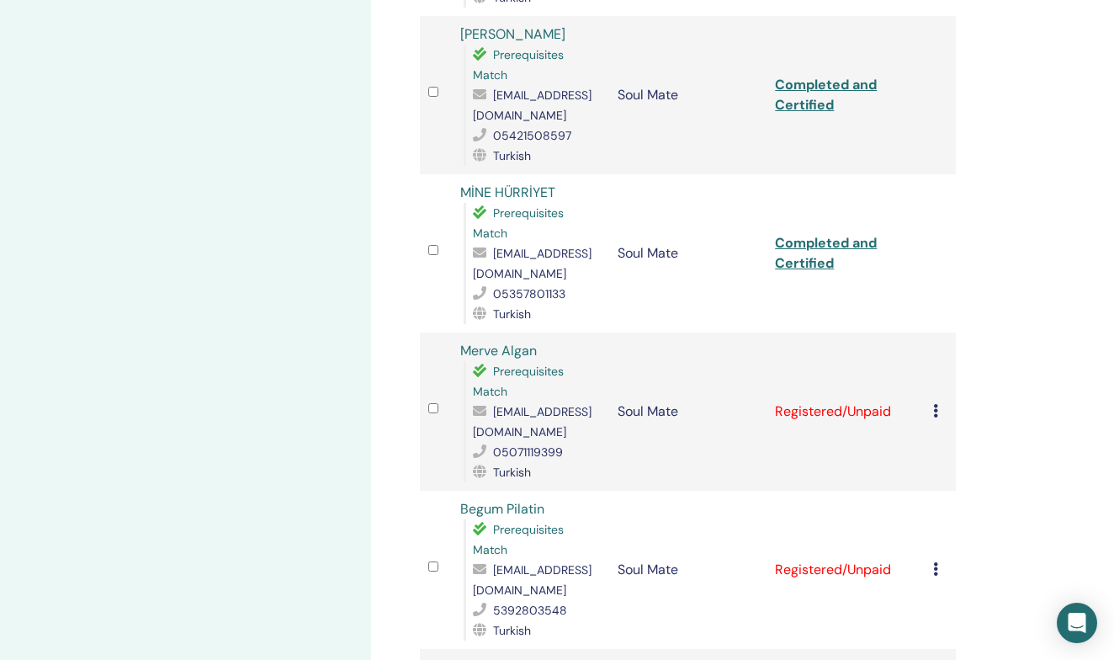
scroll to position [1415, 0]
click at [815, 247] on link "Completed and Certified" at bounding box center [826, 255] width 102 height 38
click at [936, 411] on icon at bounding box center [935, 411] width 5 height 13
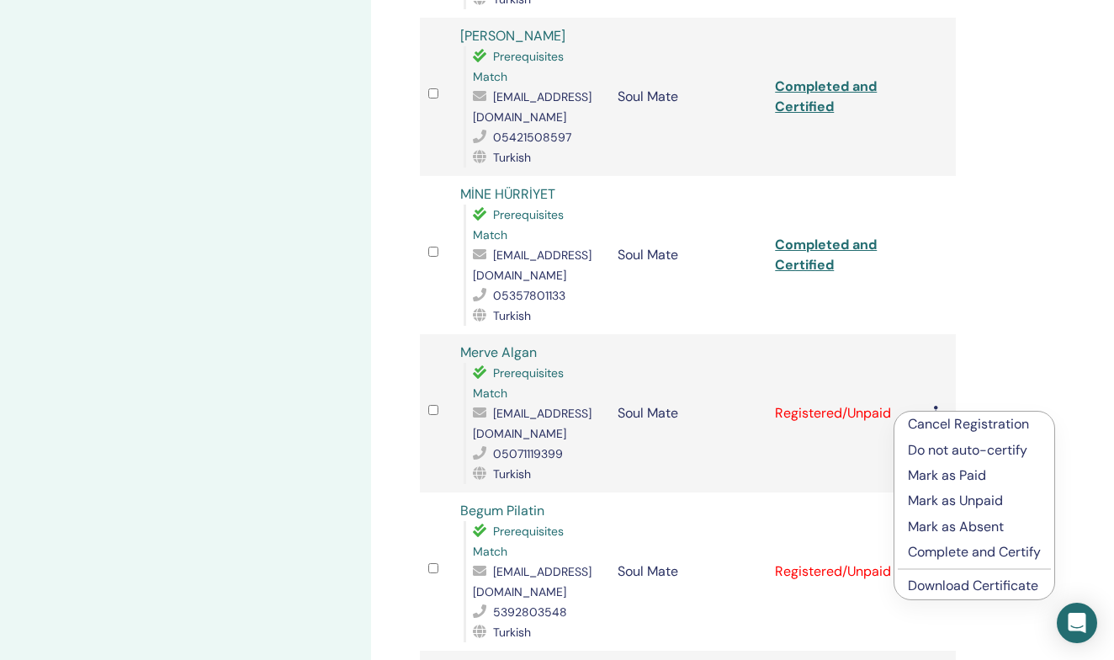
click at [949, 548] on p "Complete and Certify" at bounding box center [974, 552] width 133 height 20
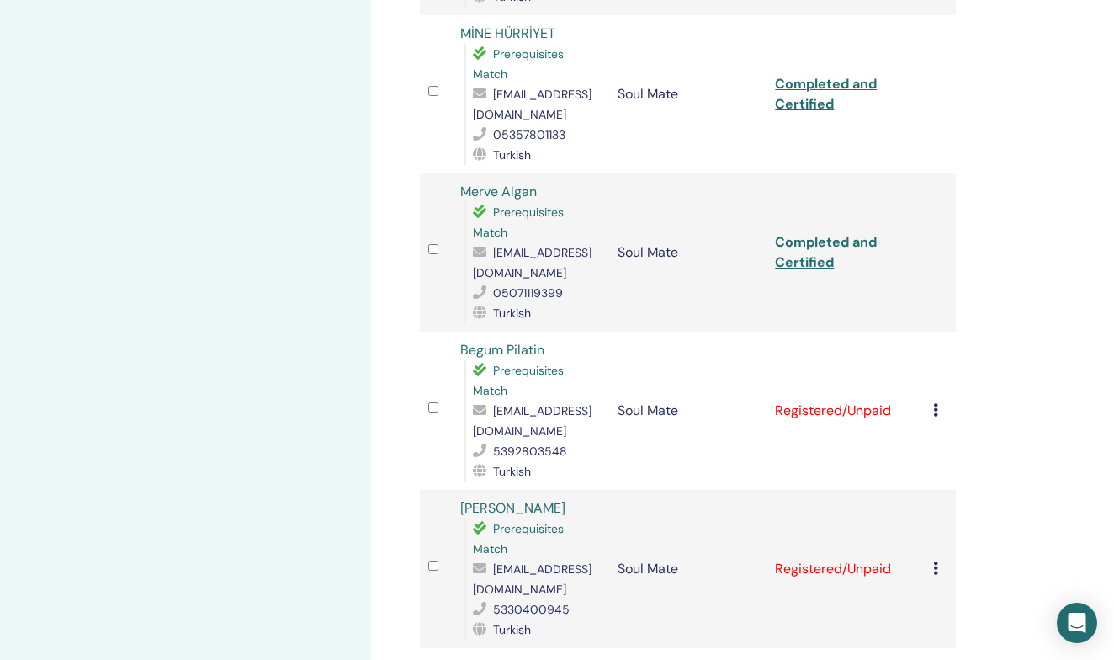
scroll to position [1558, 0]
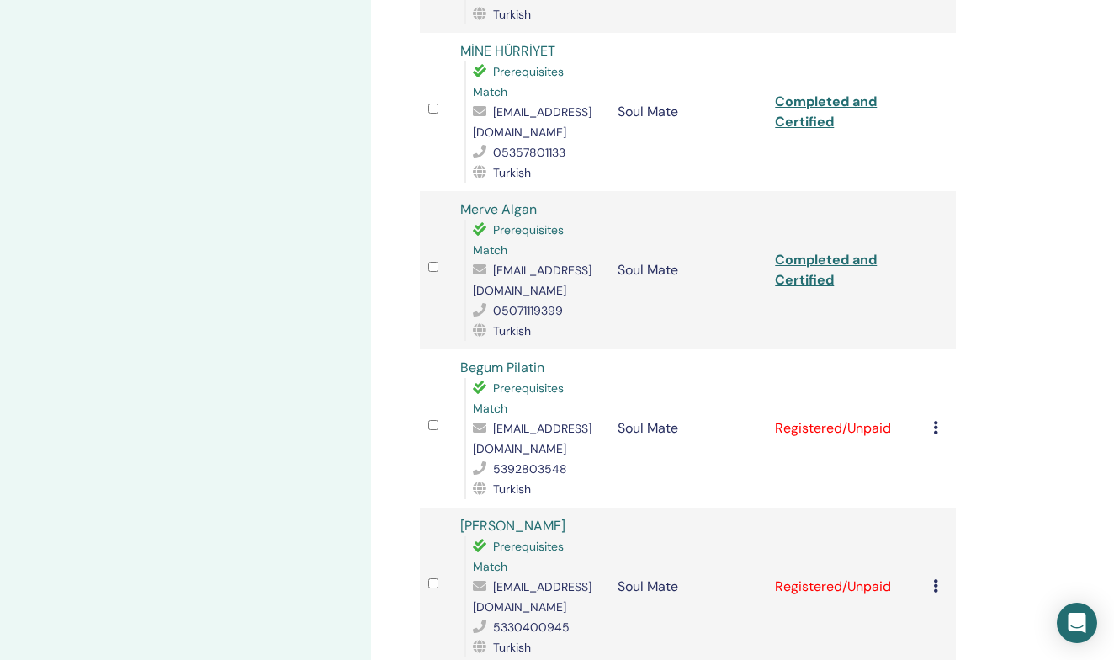
click at [801, 261] on link "Completed and Certified" at bounding box center [826, 270] width 102 height 38
click at [935, 429] on icon at bounding box center [935, 427] width 5 height 13
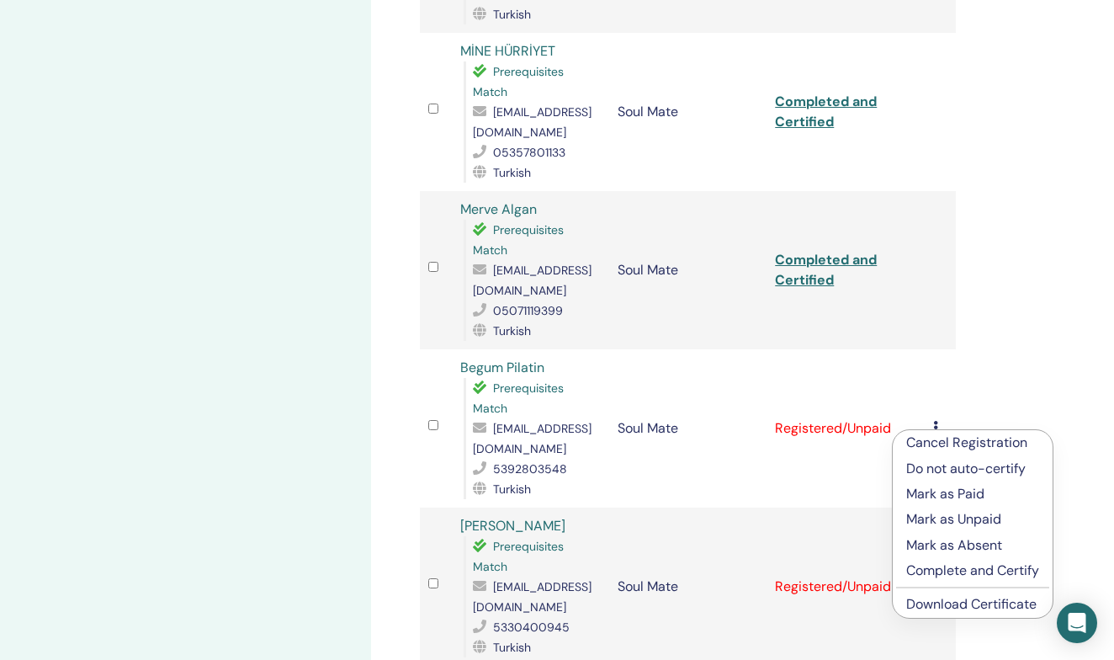
click at [943, 570] on p "Complete and Certify" at bounding box center [972, 570] width 133 height 20
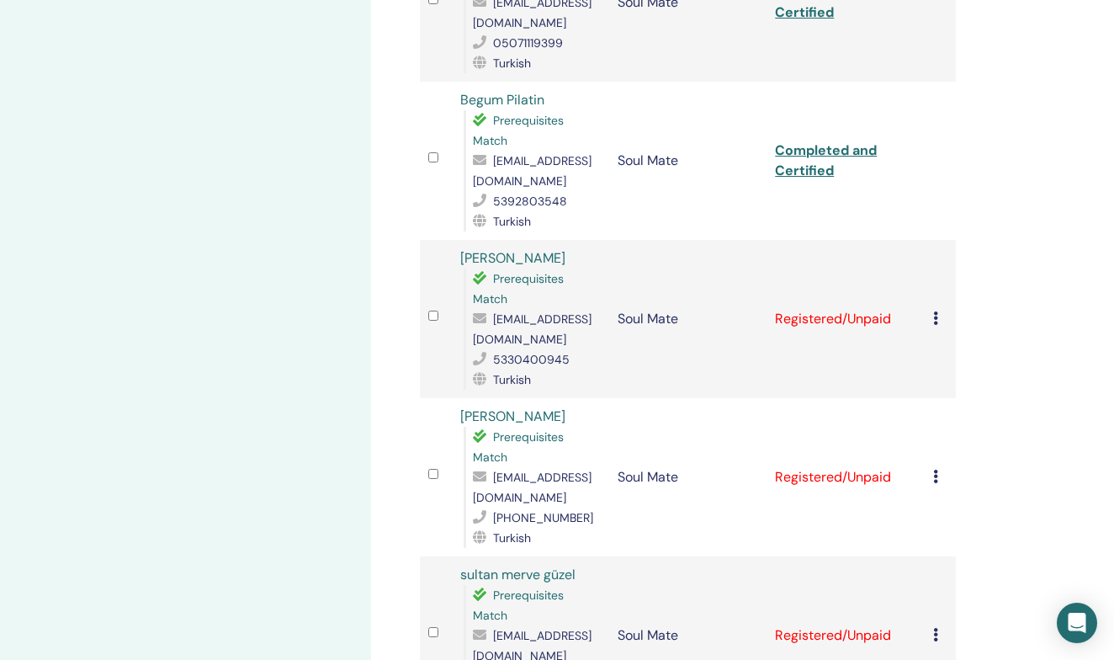
scroll to position [1775, 0]
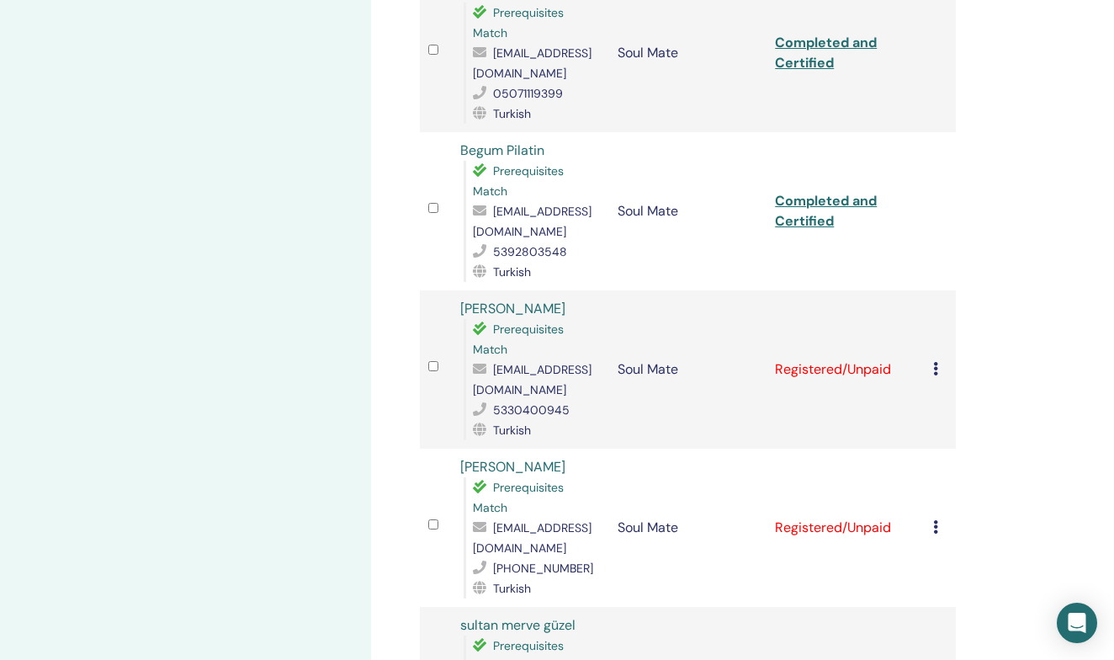
click at [824, 199] on link "Completed and Certified" at bounding box center [826, 211] width 102 height 38
click at [936, 368] on icon at bounding box center [935, 368] width 5 height 13
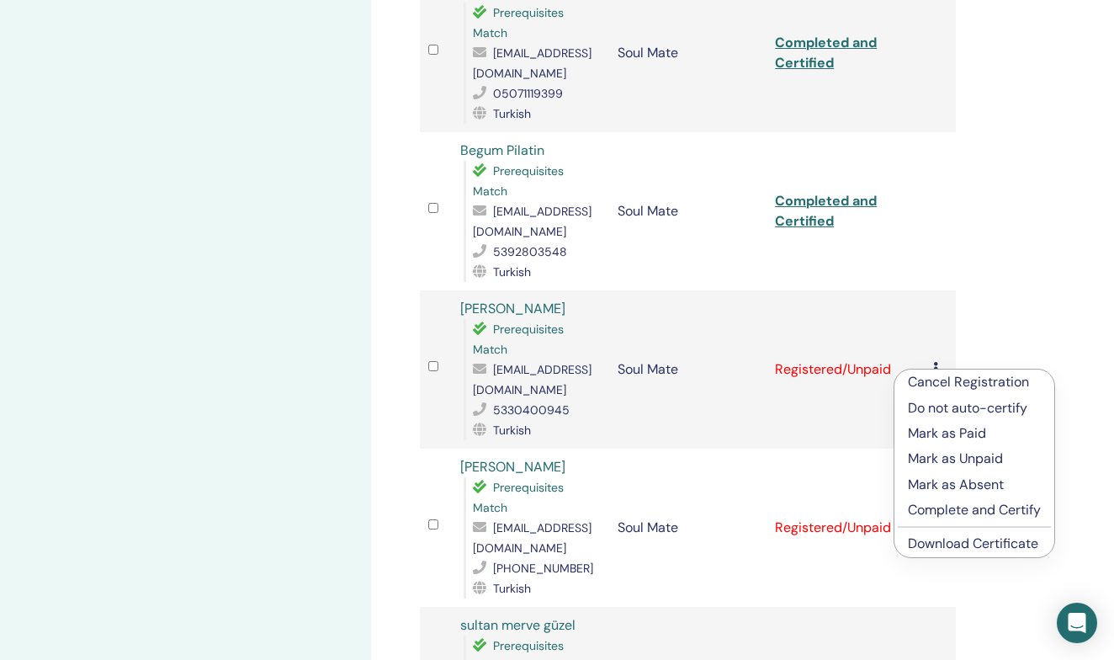
click at [962, 511] on p "Complete and Certify" at bounding box center [974, 510] width 133 height 20
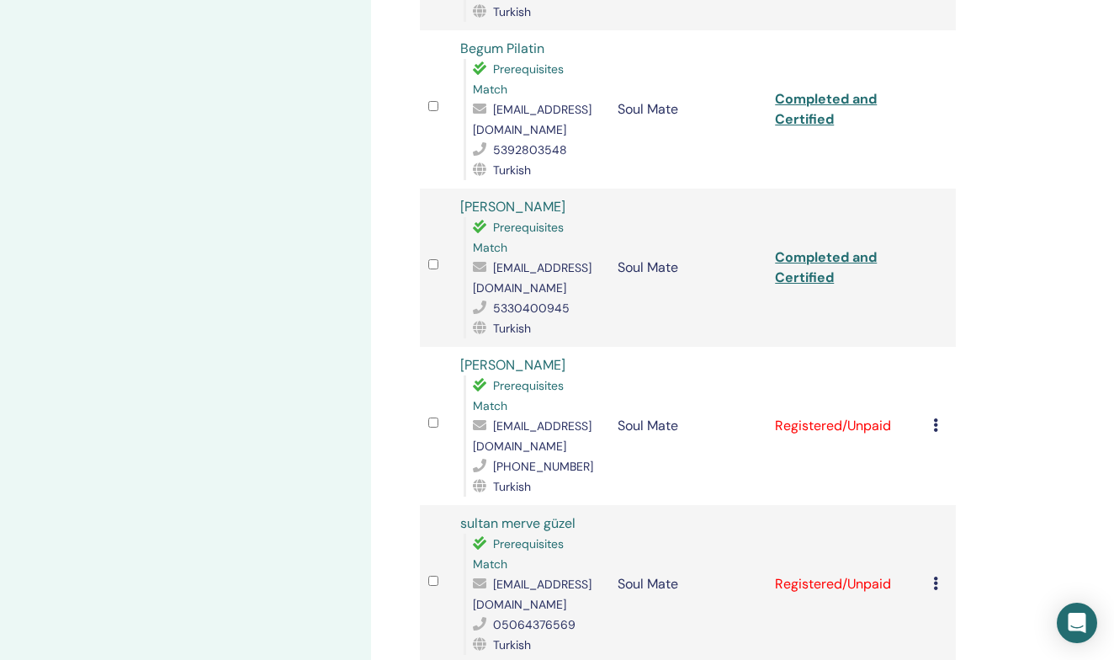
scroll to position [1875, 0]
click at [814, 262] on link "Completed and Certified" at bounding box center [826, 269] width 102 height 38
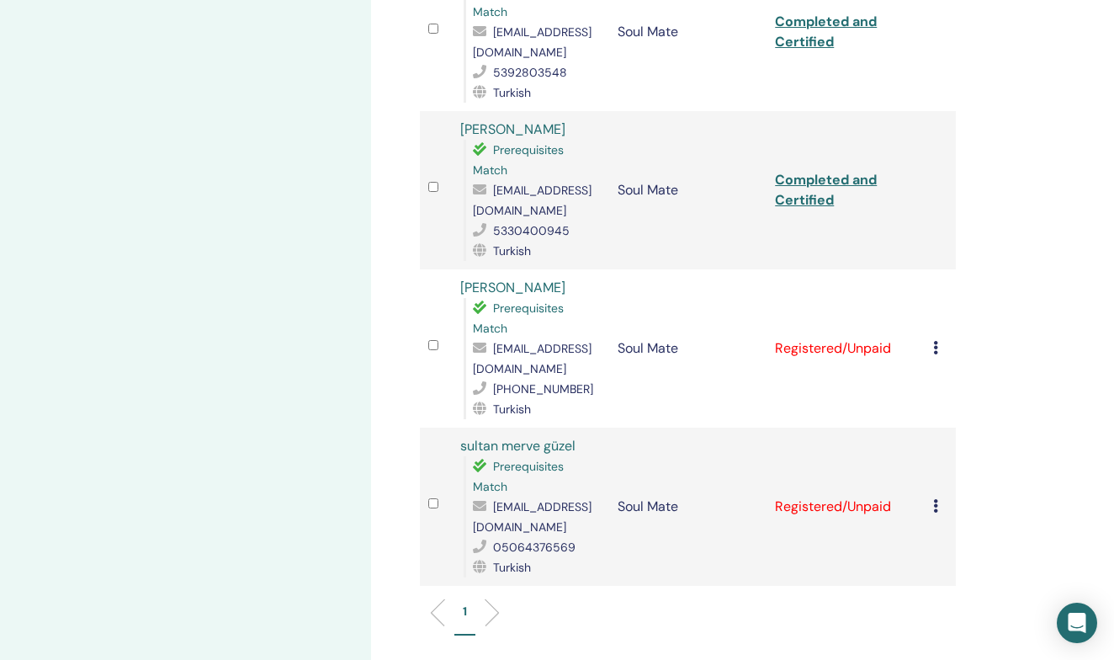
scroll to position [1995, 0]
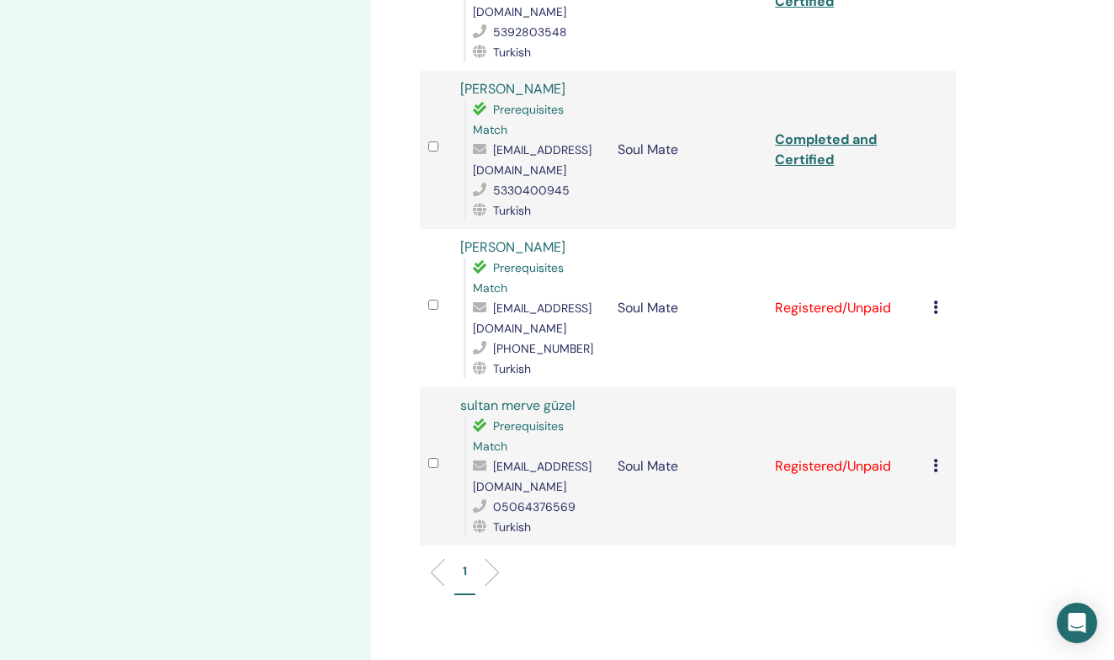
click at [936, 314] on icon at bounding box center [935, 306] width 5 height 13
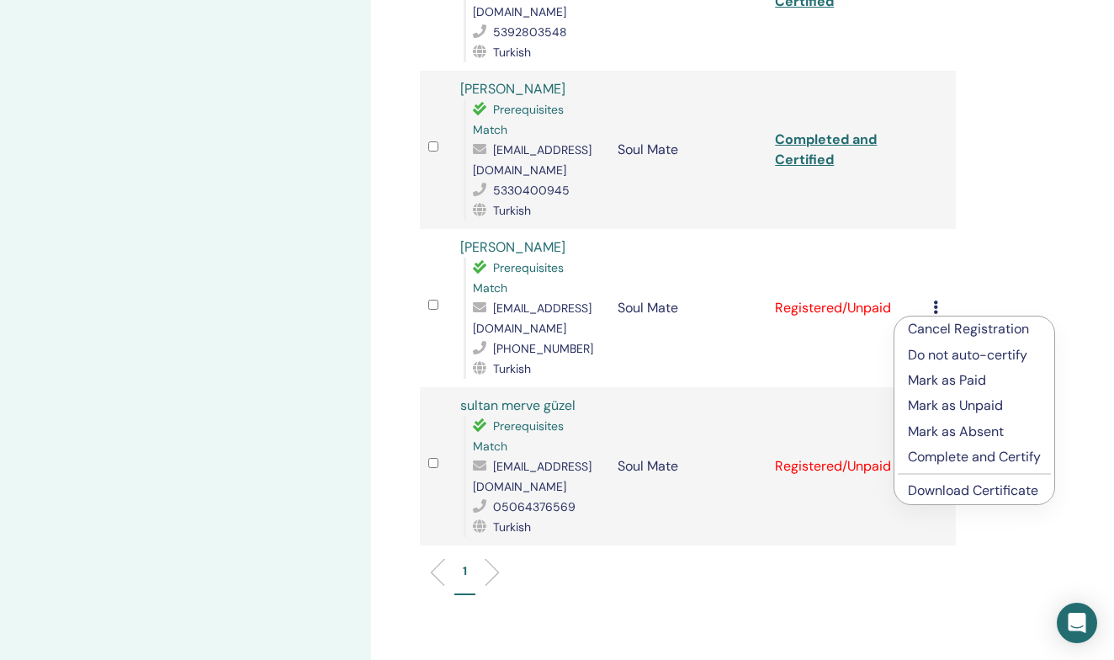
click at [984, 454] on p "Complete and Certify" at bounding box center [974, 457] width 133 height 20
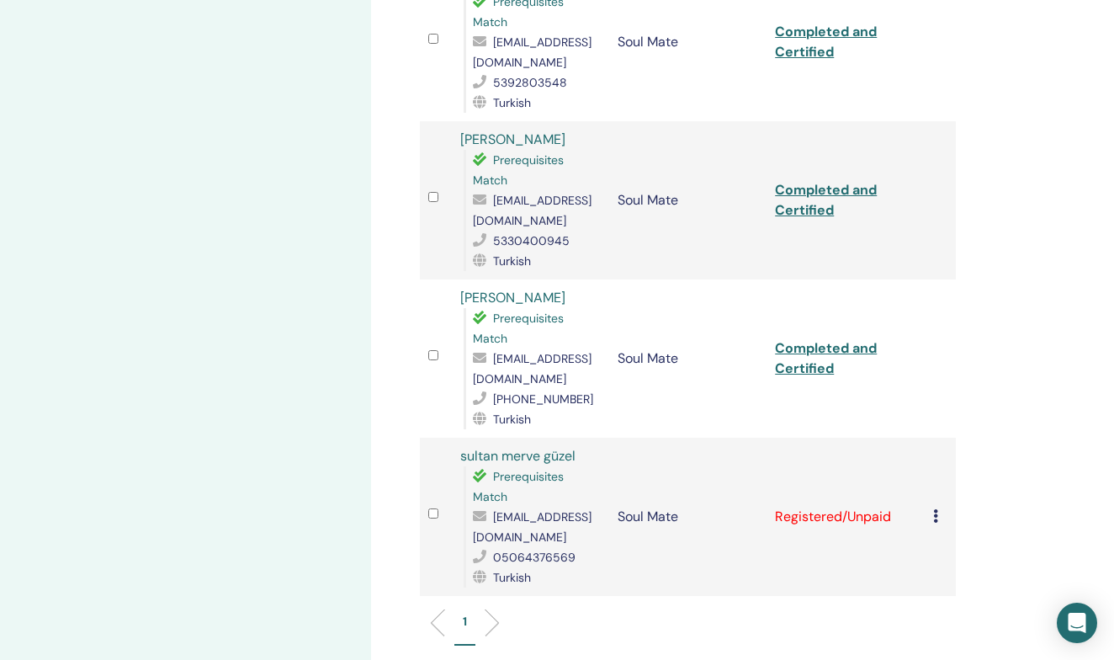
scroll to position [1920, 0]
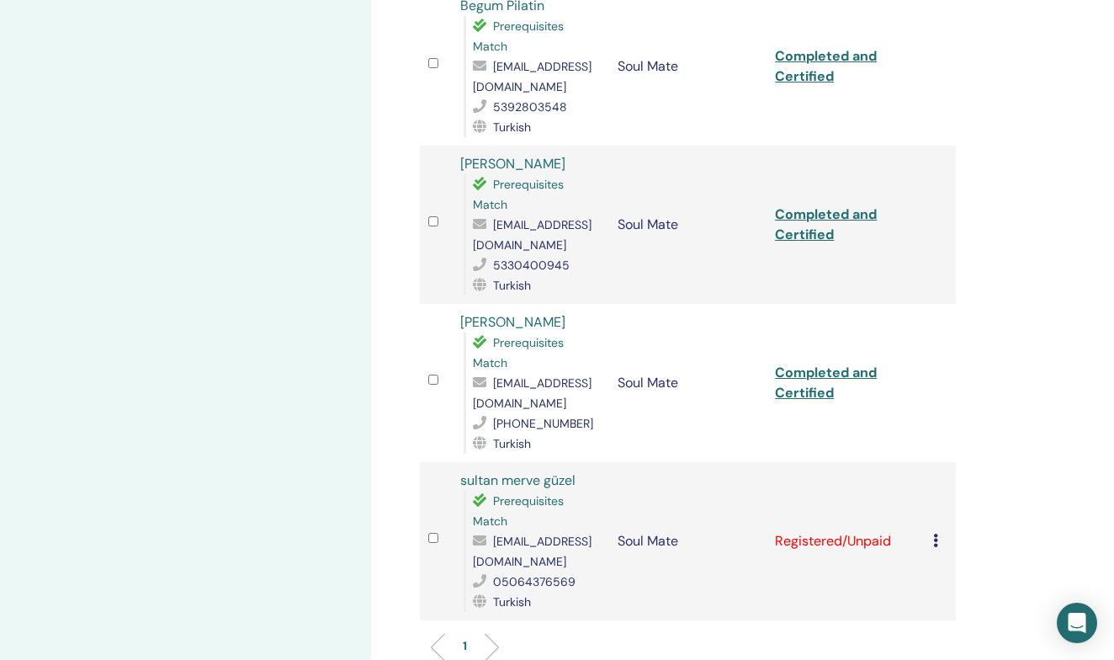
click at [812, 383] on link "Completed and Certified" at bounding box center [826, 382] width 102 height 38
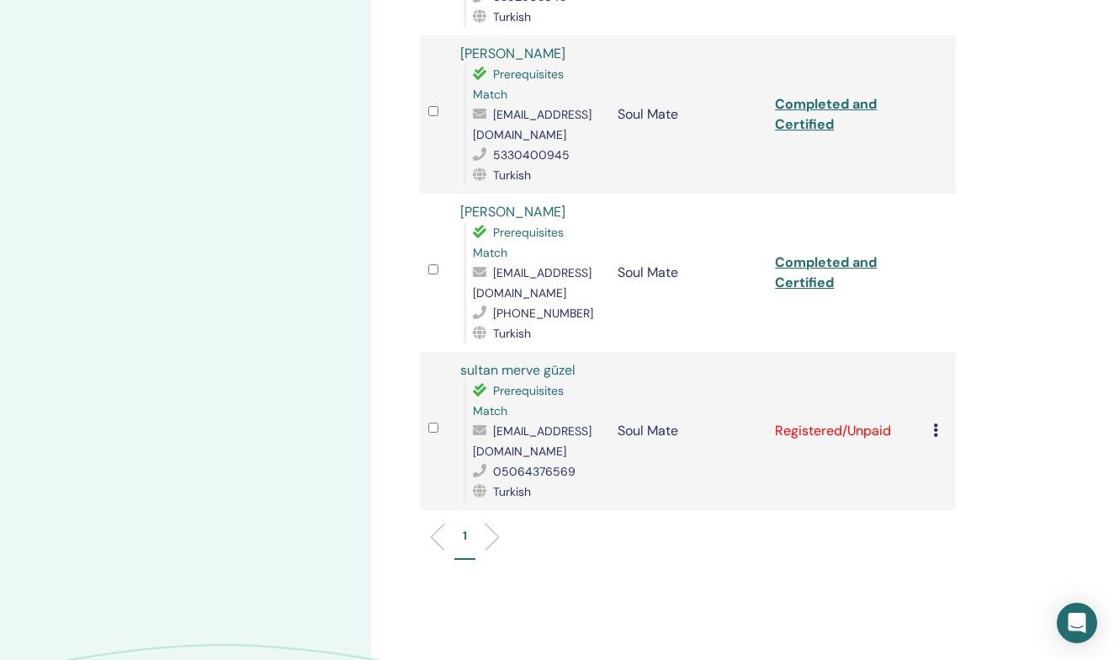
scroll to position [2079, 0]
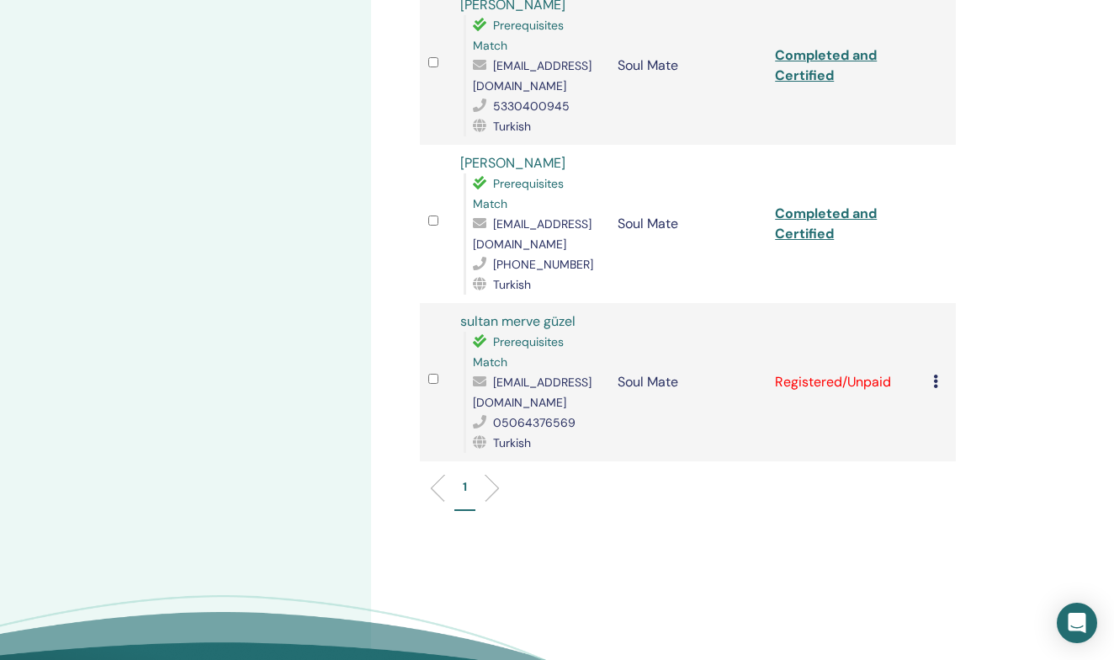
click at [936, 388] on icon at bounding box center [935, 380] width 5 height 13
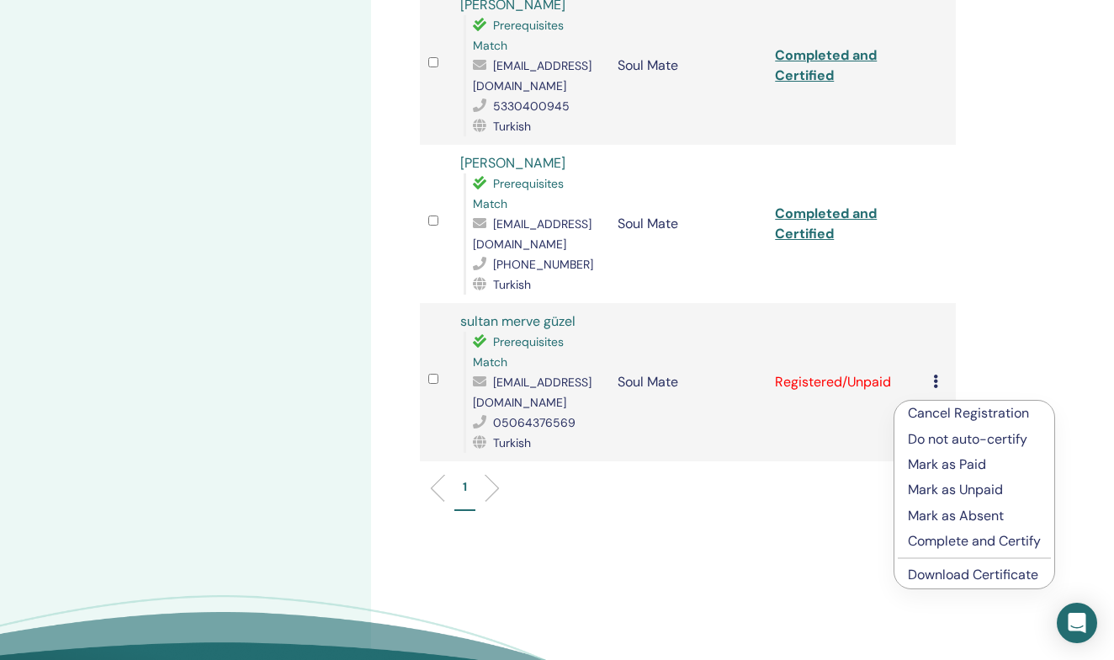
click at [948, 539] on p "Complete and Certify" at bounding box center [974, 541] width 133 height 20
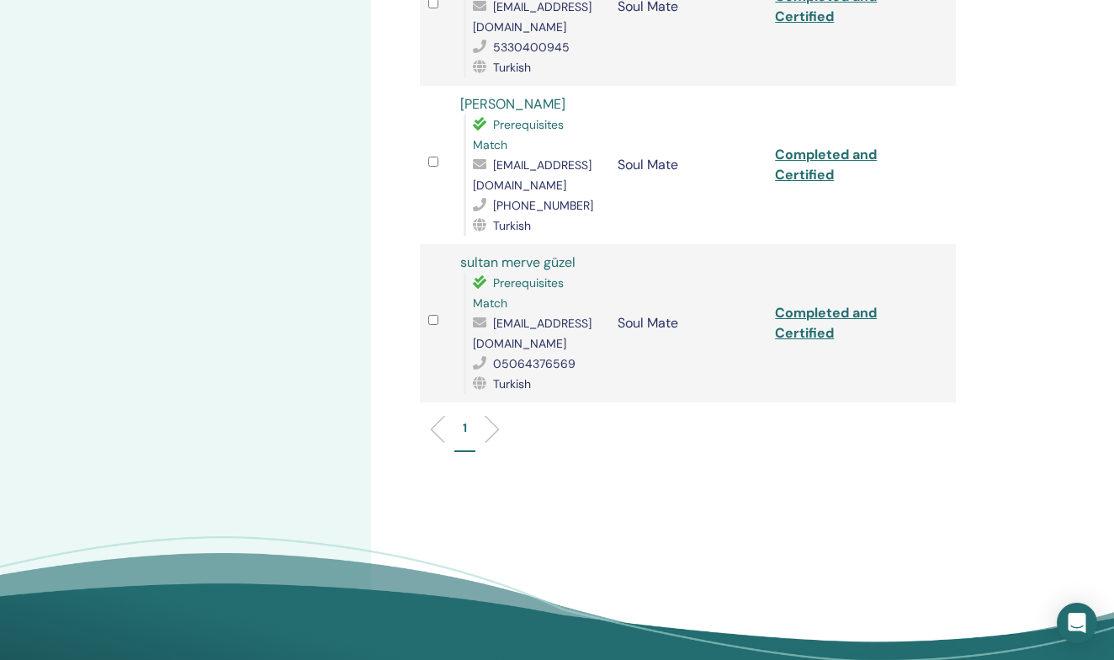
scroll to position [2186, 0]
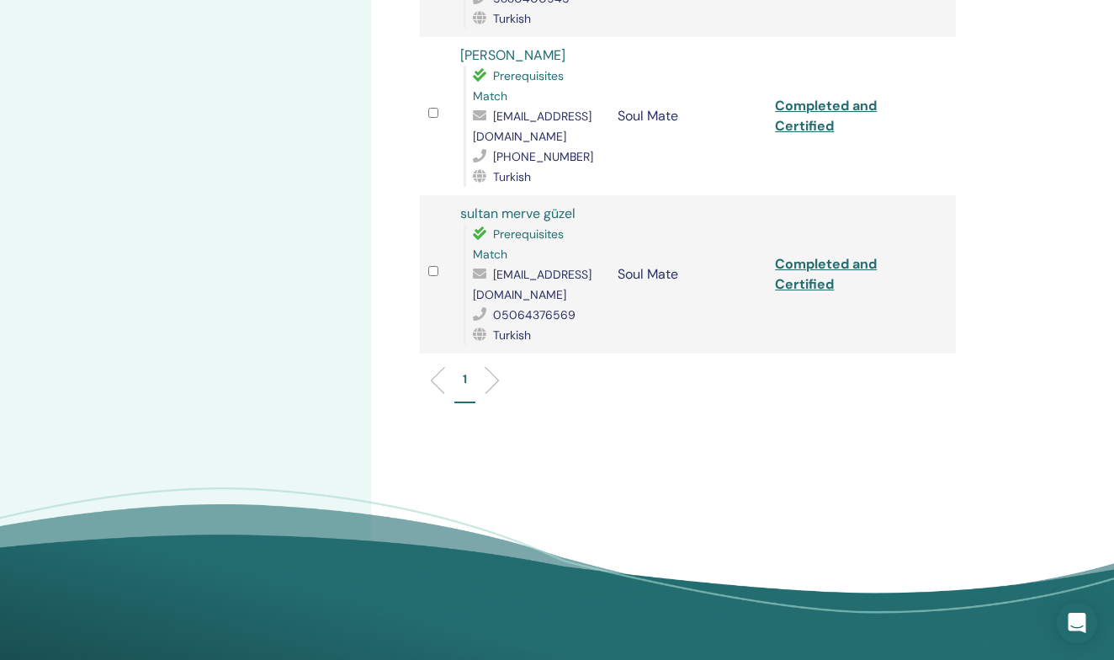
click at [828, 281] on link "Completed and Certified" at bounding box center [826, 274] width 102 height 38
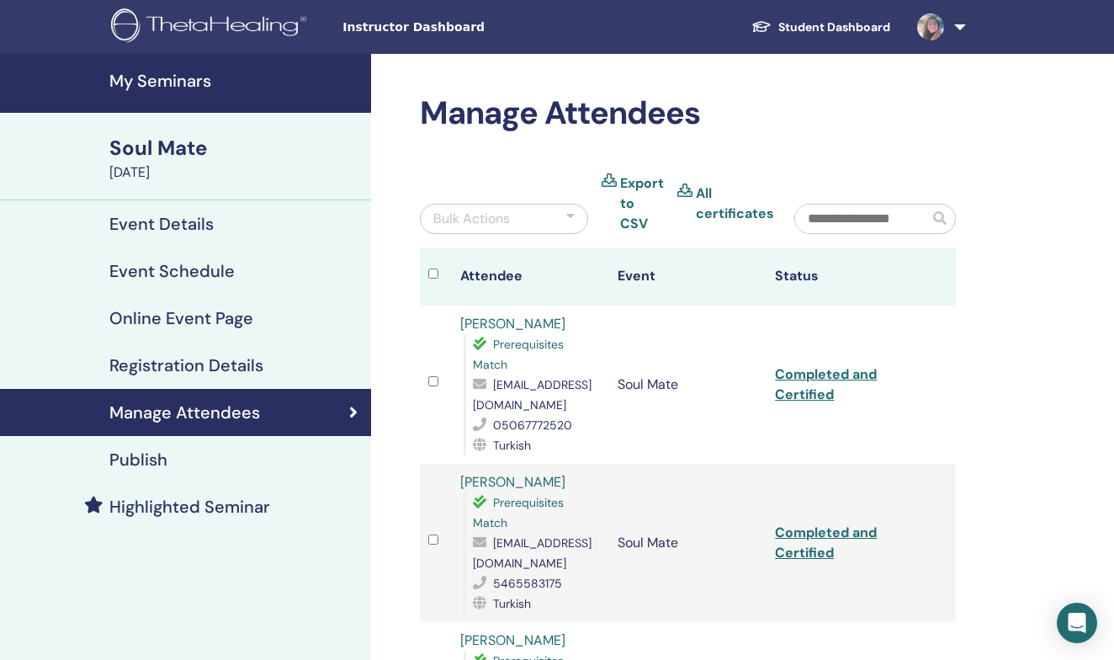
scroll to position [0, 0]
click at [163, 84] on h4 "My Seminars" at bounding box center [235, 81] width 252 height 20
